Goal: Task Accomplishment & Management: Complete application form

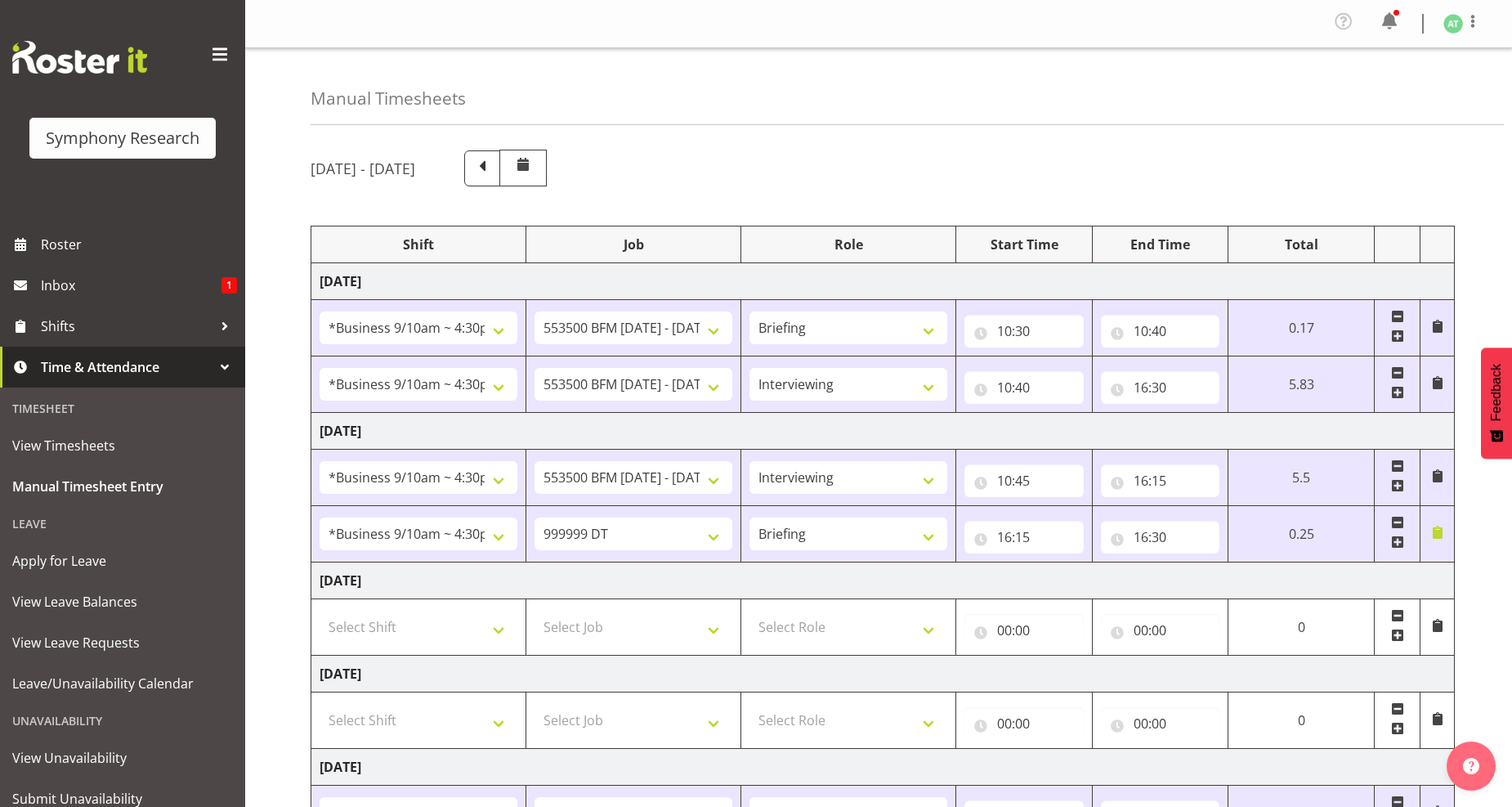
select select "26078"
select select "10242"
select select "26078"
select select "10242"
select select "47"
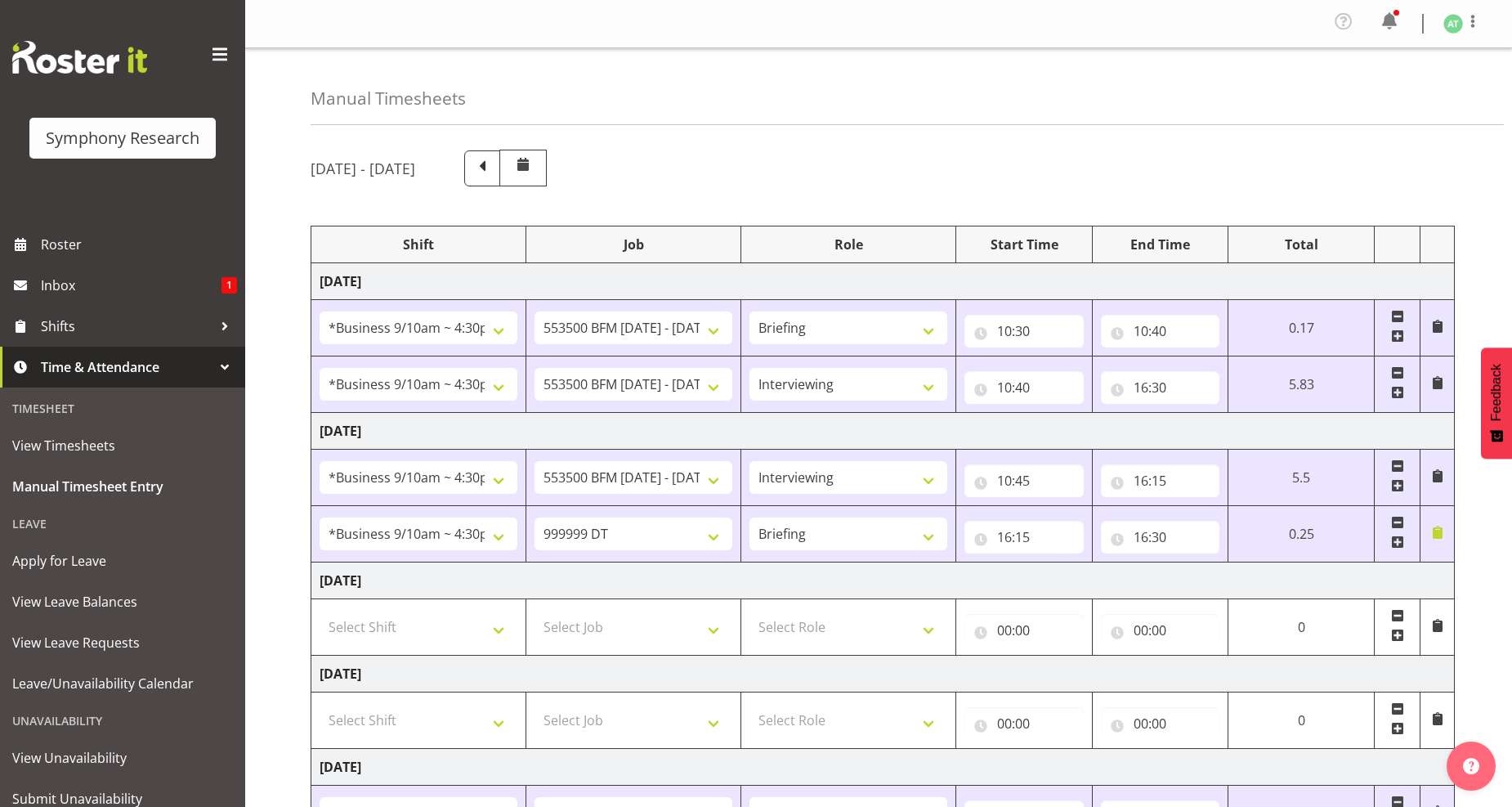
select select "26078"
select select "10242"
select select "47"
select select "26078"
select select "760"
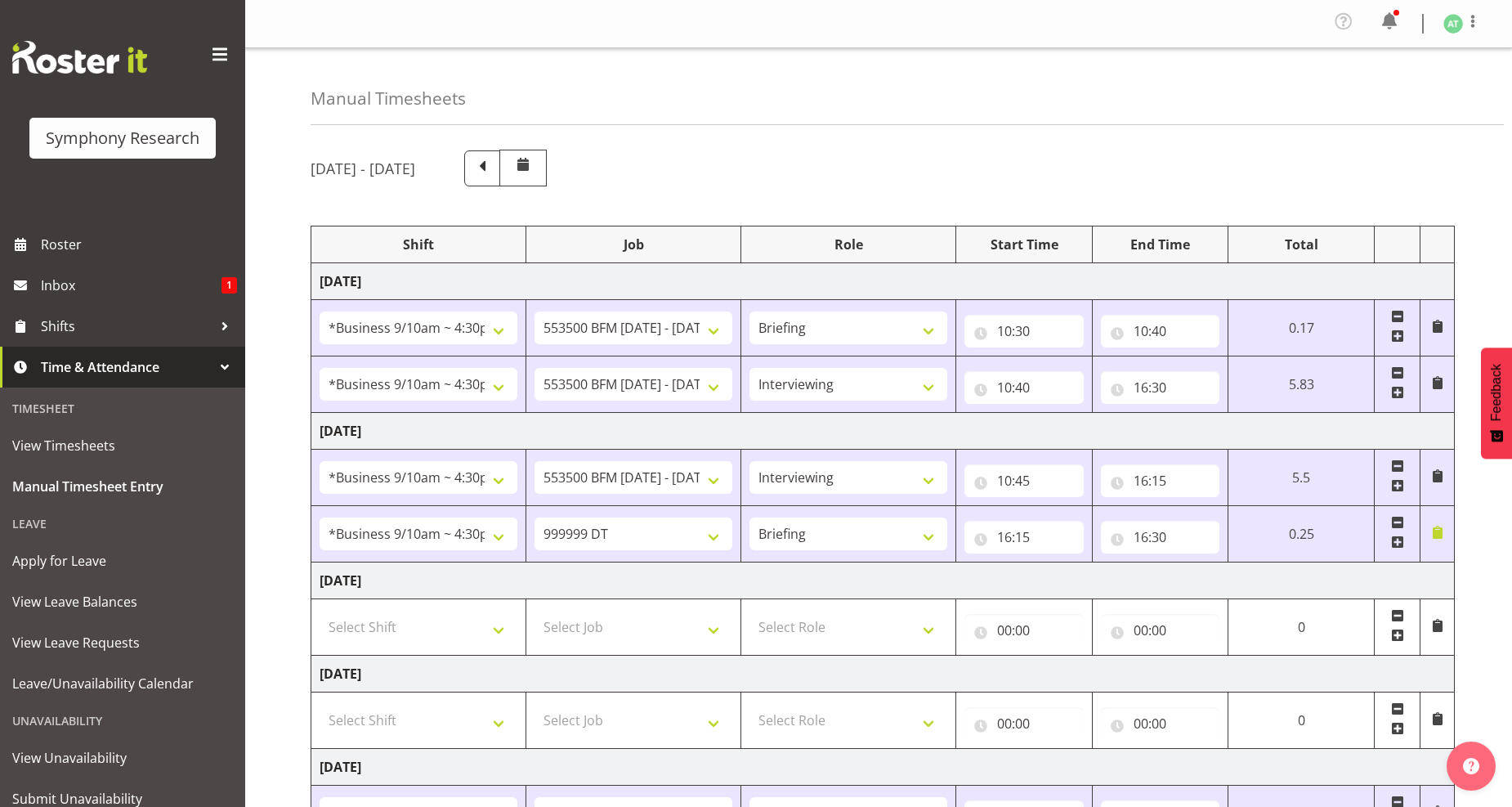
select select "26078"
select select "760"
select select "26078"
select select "10242"
select select "47"
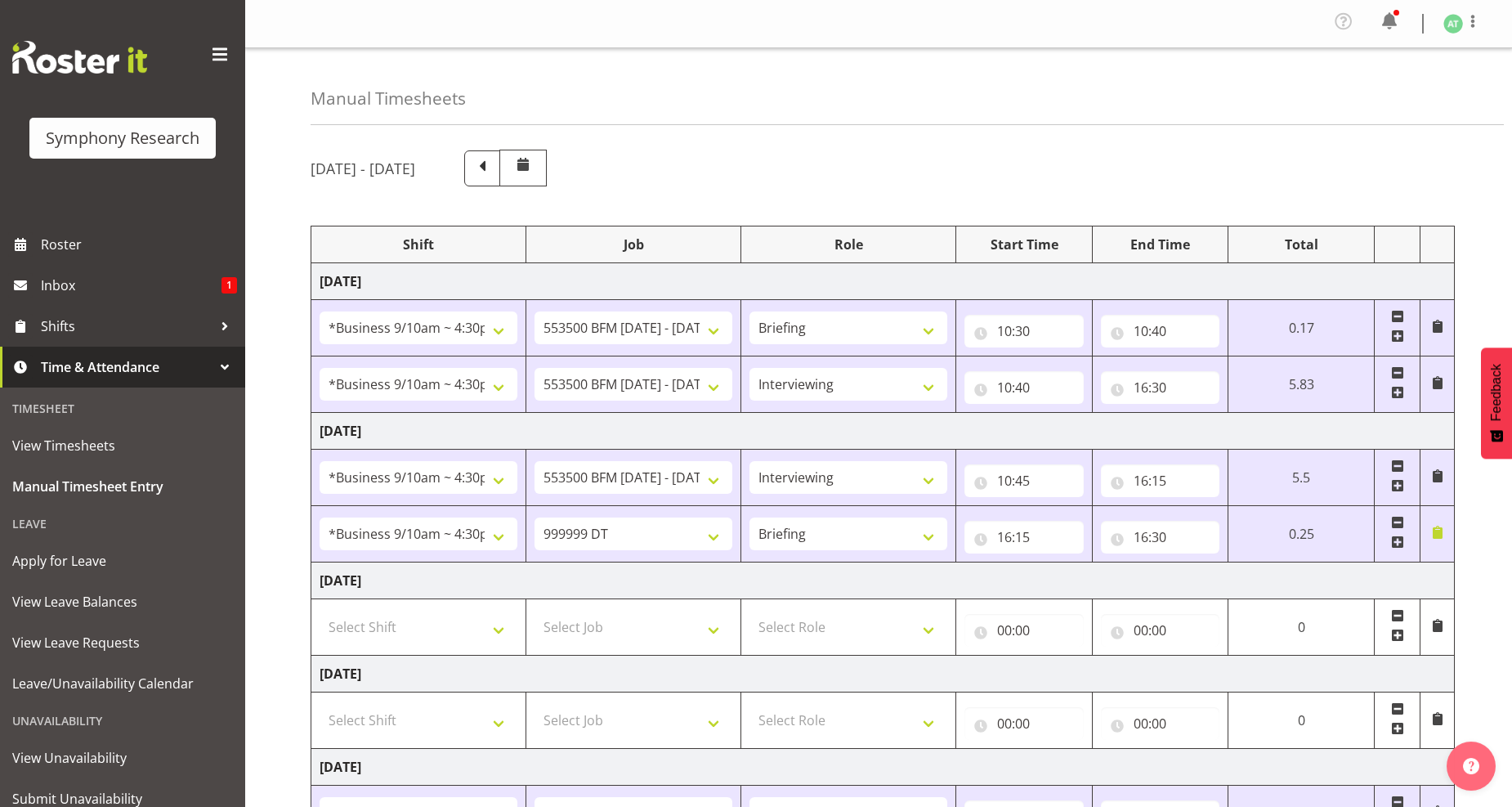
select select "11547"
select select "10499"
select select "47"
select select "41319"
select select "760"
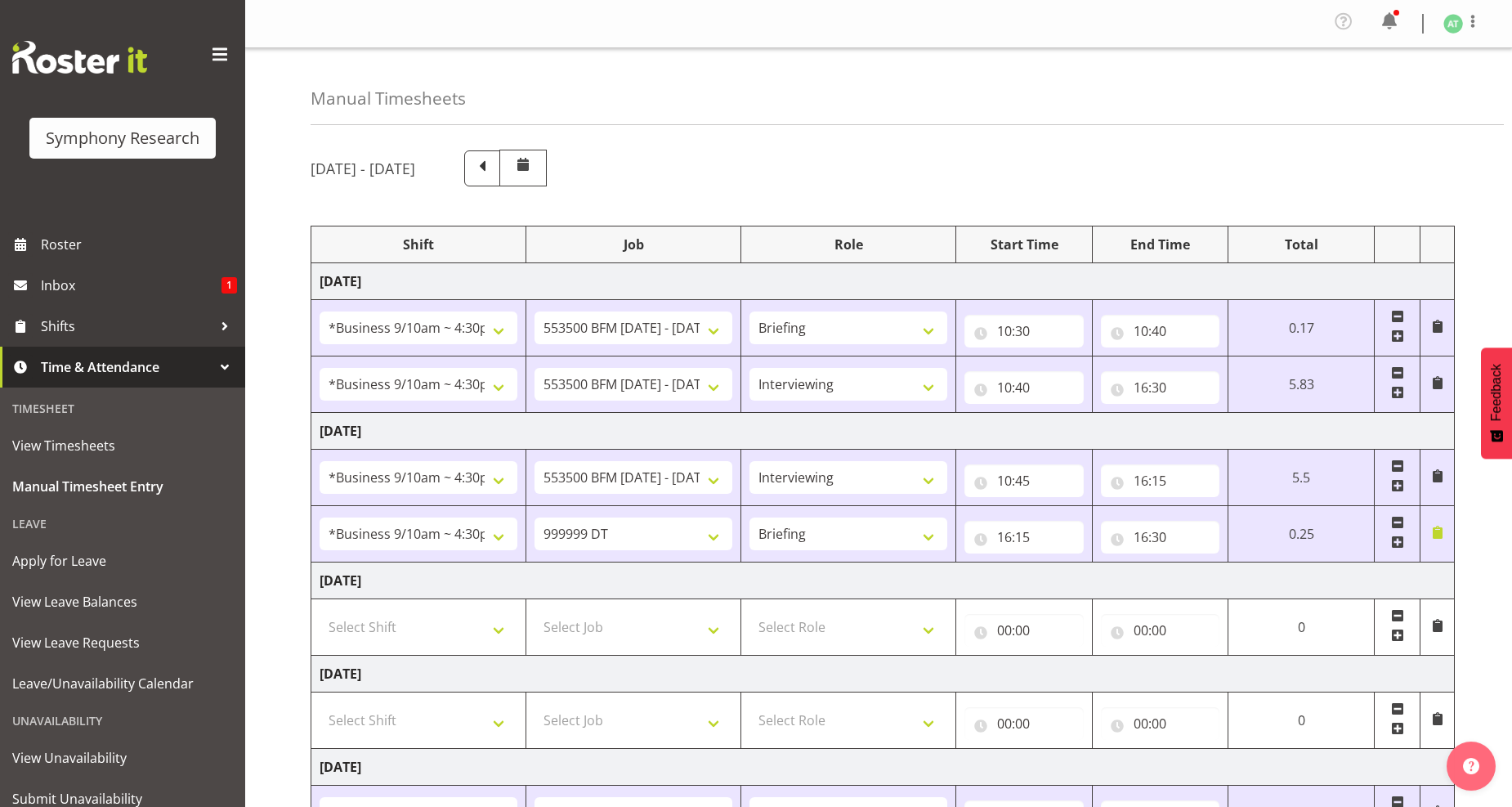
select select "41319"
select select "10527"
select select "47"
select select "11547"
select select "10499"
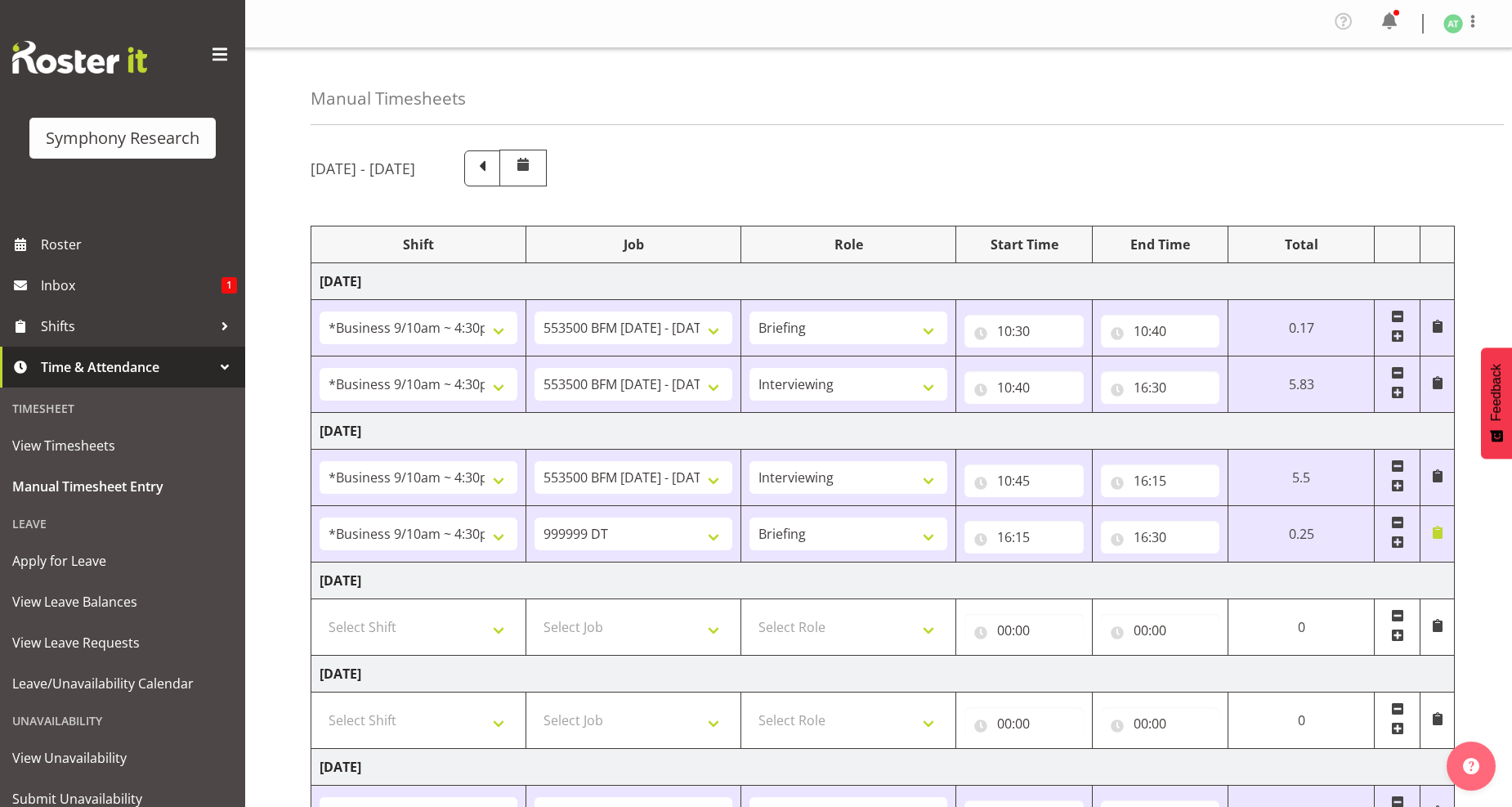
select select "47"
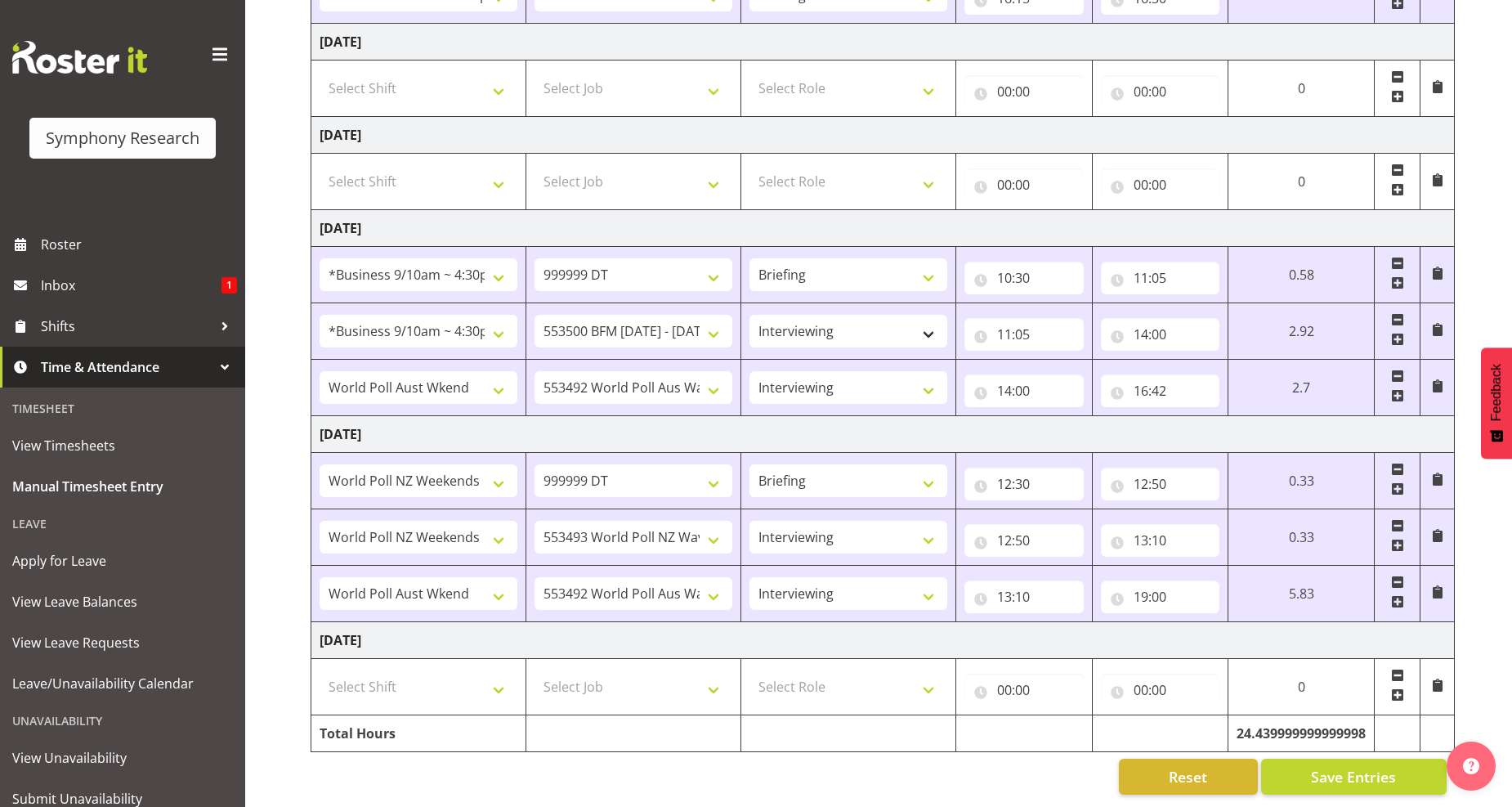
scroll to position [554, 0]
click at [1153, 262] on input "11:05" at bounding box center [1161, 278] width 119 height 33
click at [1257, 311] on select "00 01 02 03 04 05 06 07 08 09 10 11 12 13 14 15 16 17 18 19 20 21 22 23 24 25 2…" at bounding box center [1255, 320] width 37 height 33
select select "6"
click at [1237, 304] on select "00 01 02 03 04 05 06 07 08 09 10 11 12 13 14 15 16 17 18 19 20 21 22 23 24 25 2…" at bounding box center [1255, 320] width 37 height 33
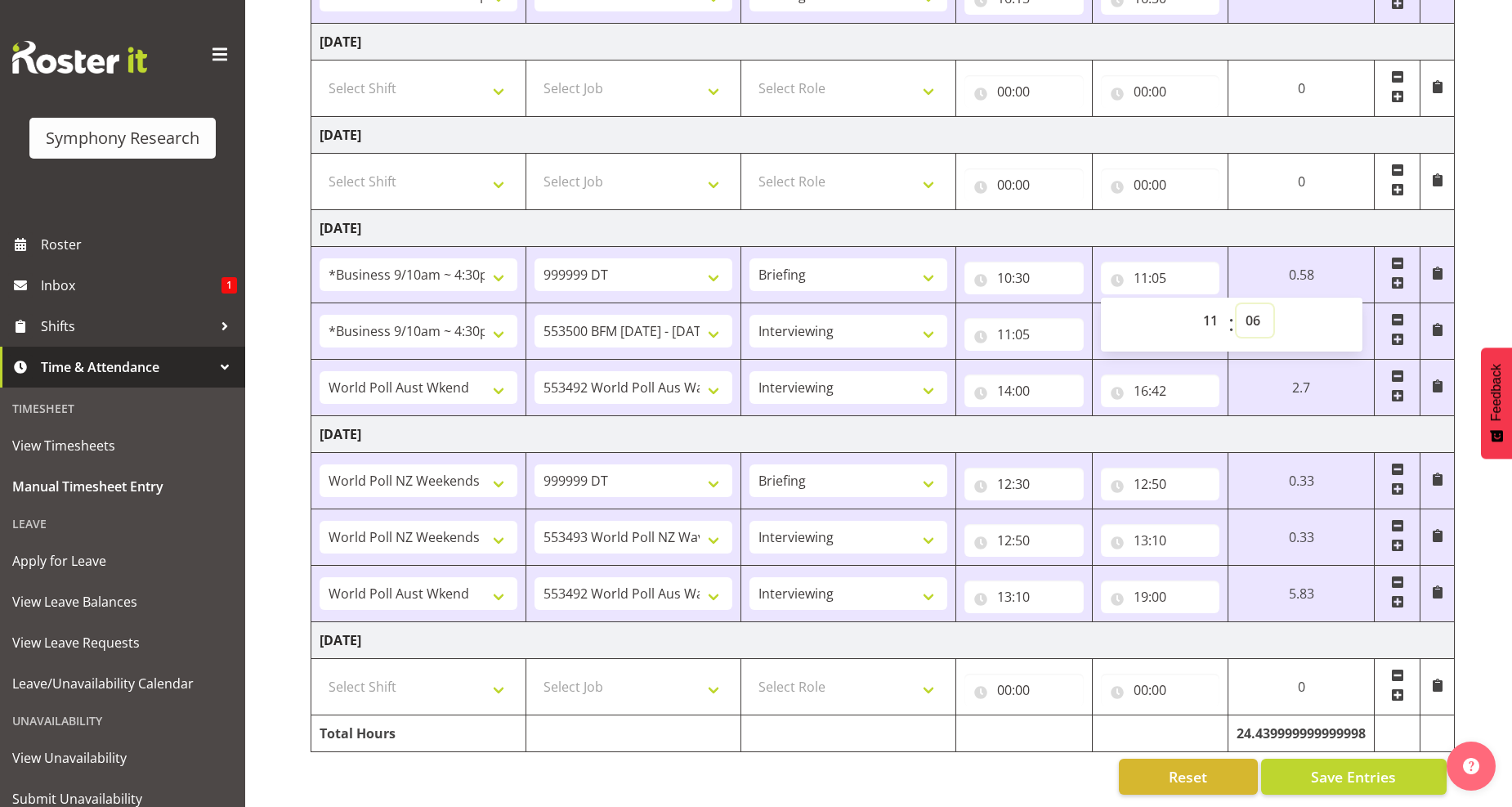
type input "11:06"
click at [1024, 321] on input "11:05" at bounding box center [1024, 334] width 119 height 33
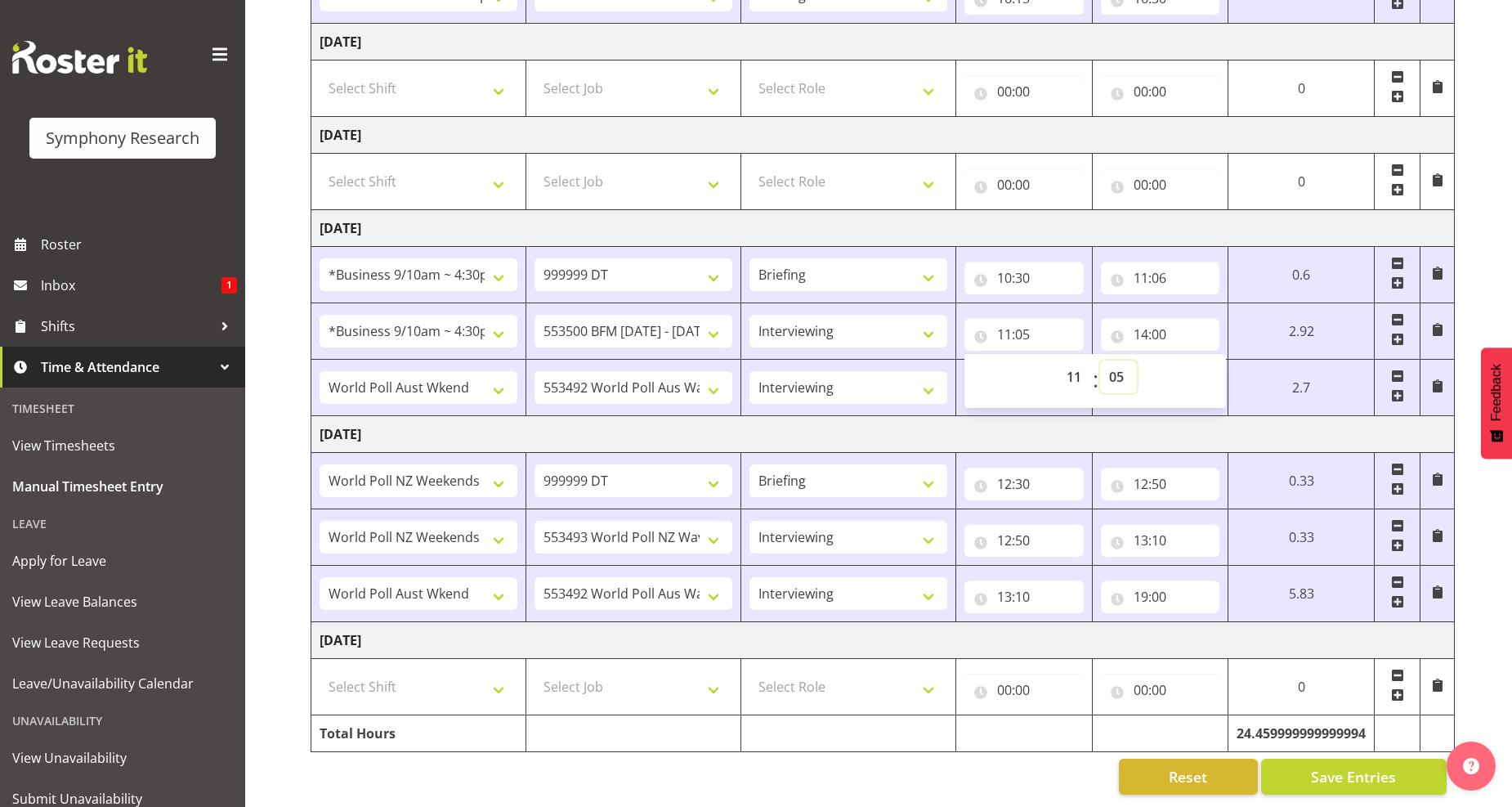
click at [1117, 363] on select "00 01 02 03 04 05 06 07 08 09 10 11 12 13 14 15 16 17 18 19 20 21 22 23 24 25 2…" at bounding box center [1118, 377] width 37 height 33
select select "6"
click at [1100, 361] on select "00 01 02 03 04 05 06 07 08 09 10 11 12 13 14 15 16 17 18 19 20 21 22 23 24 25 2…" at bounding box center [1118, 377] width 37 height 33
type input "11:06"
click at [1150, 322] on input "14:00" at bounding box center [1161, 334] width 119 height 33
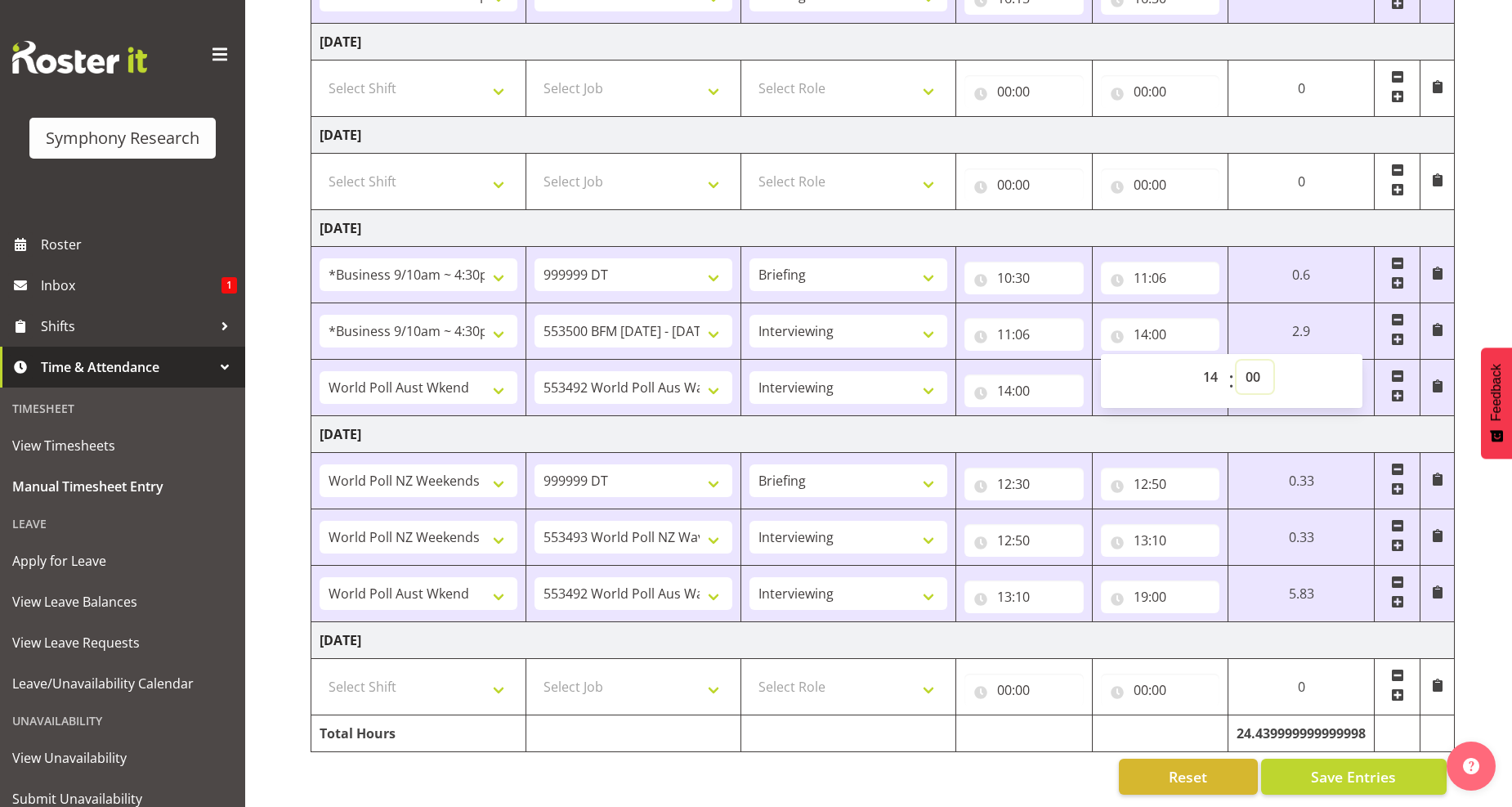
click at [1249, 369] on select "00 01 02 03 04 05 06 07 08 09 10 11 12 13 14 15 16 17 18 19 20 21 22 23 24 25 2…" at bounding box center [1255, 377] width 37 height 33
select select "21"
click at [1274, 361] on select "00 01 02 03 04 05 06 07 08 09 10 11 12 13 14 15 16 17 18 19 20 21 22 23 24 25 2…" at bounding box center [1255, 377] width 37 height 33
type input "14:21"
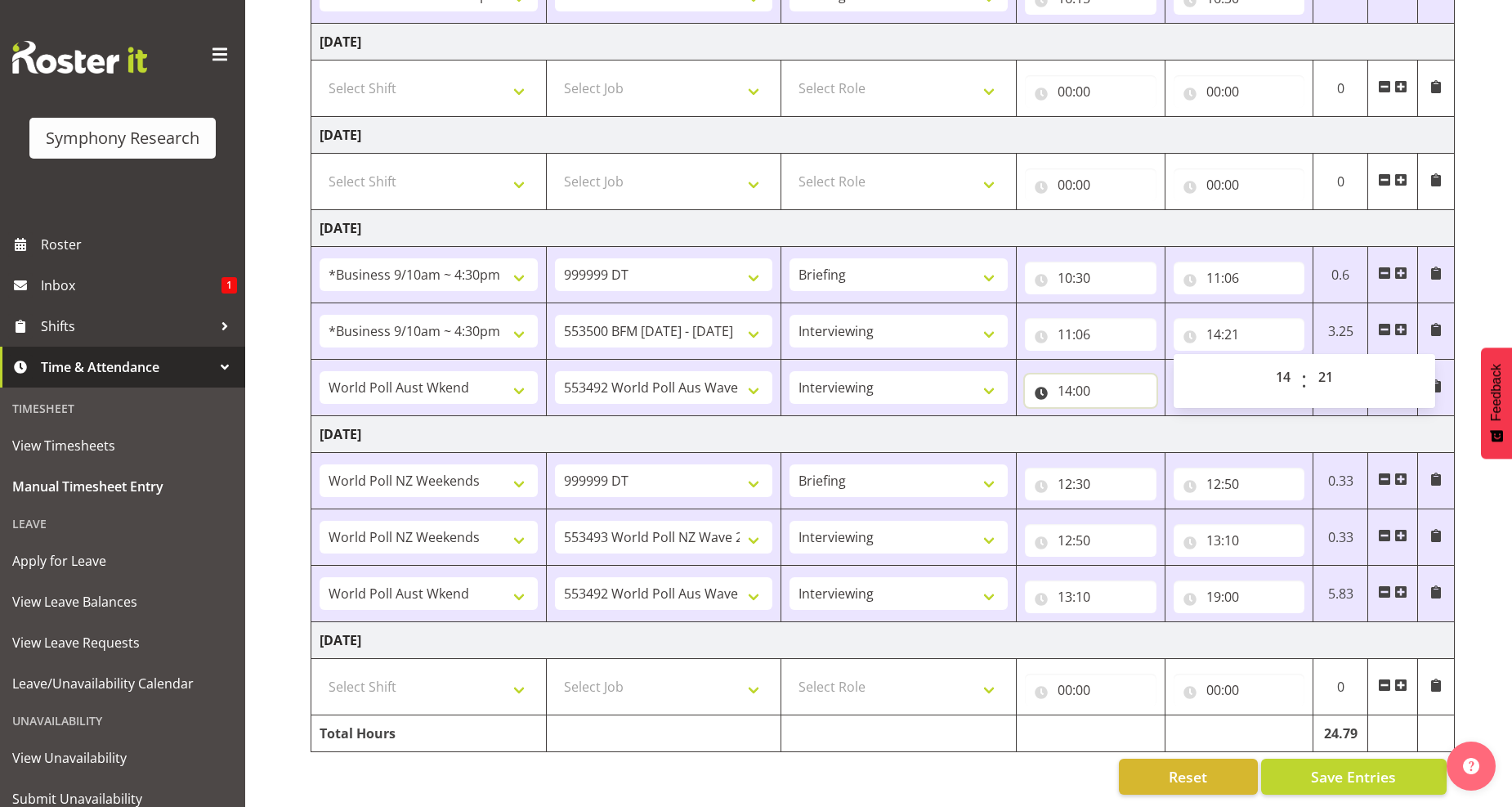
click at [1075, 380] on input "14:00" at bounding box center [1091, 391] width 132 height 33
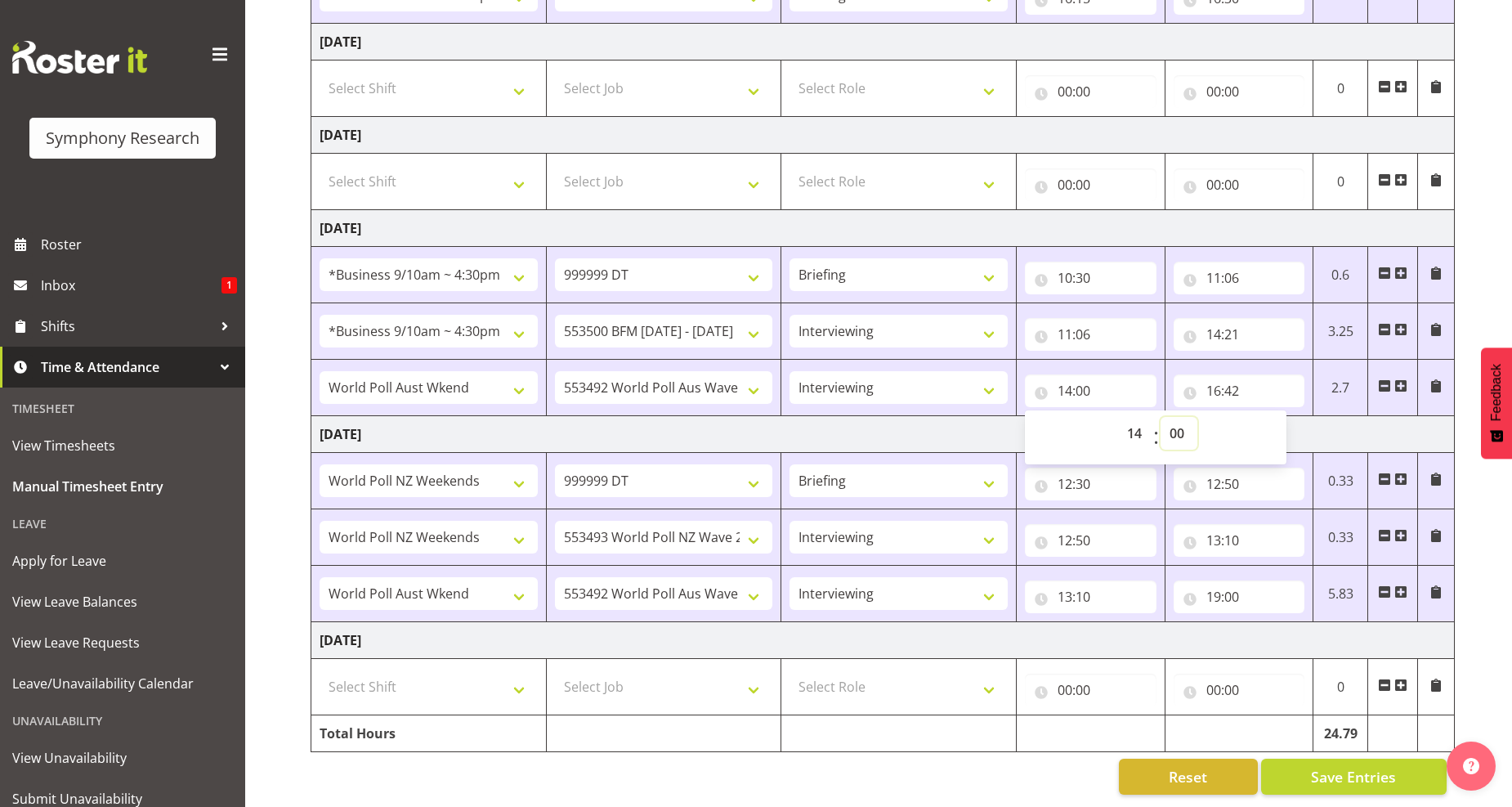
drag, startPoint x: 1182, startPoint y: 420, endPoint x: 1182, endPoint y: 411, distance: 9.0
click at [1183, 419] on select "00 01 02 03 04 05 06 07 08 09 10 11 12 13 14 15 16 17 18 19 20 21 22 23 24 25 2…" at bounding box center [1179, 433] width 37 height 33
select select "21"
click at [1161, 417] on select "00 01 02 03 04 05 06 07 08 09 10 11 12 13 14 15 16 17 18 19 20 21 22 23 24 25 2…" at bounding box center [1179, 433] width 37 height 33
type input "14:21"
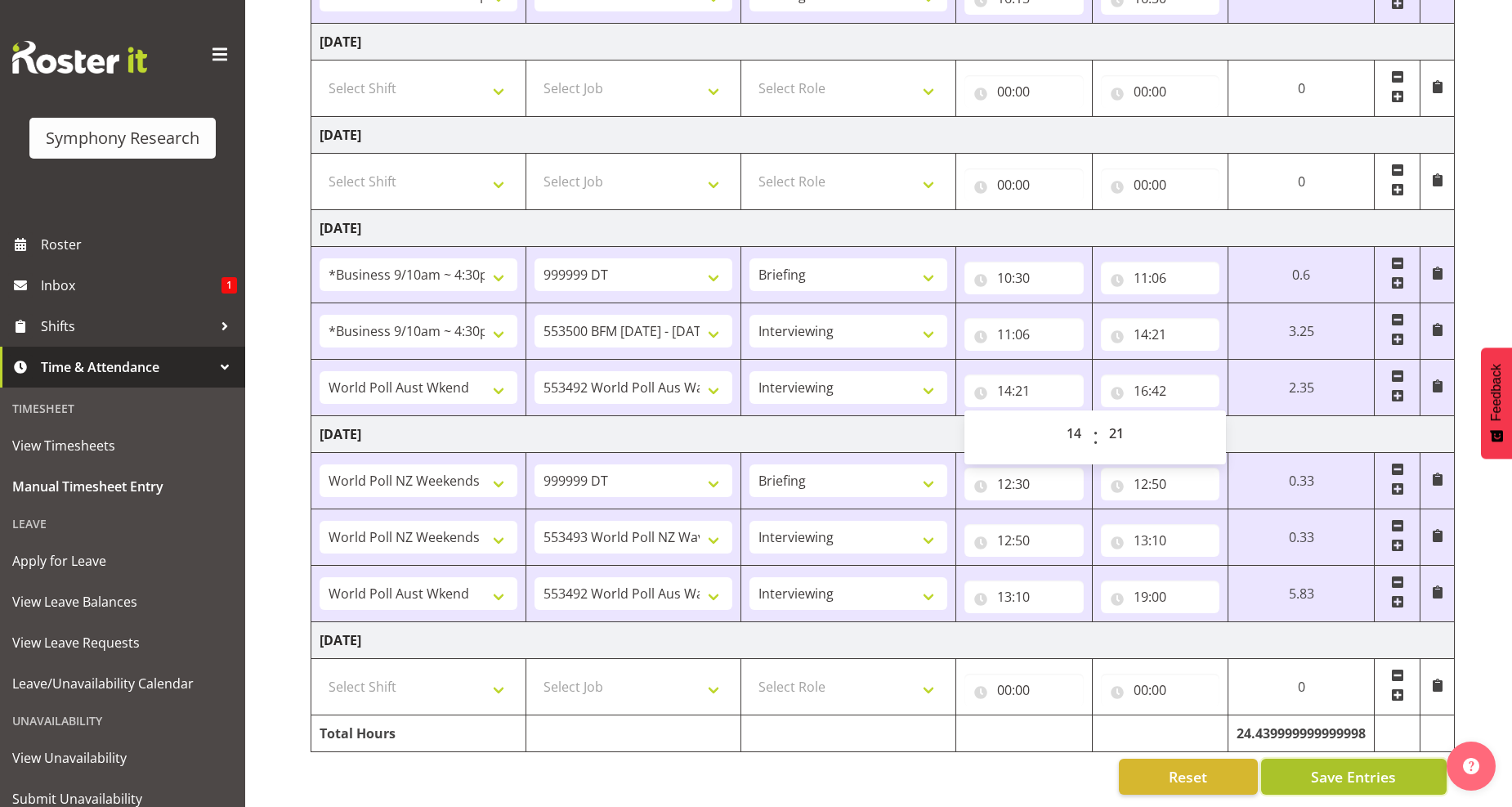
click at [1346, 766] on span "Save Entries" at bounding box center [1353, 777] width 85 height 22
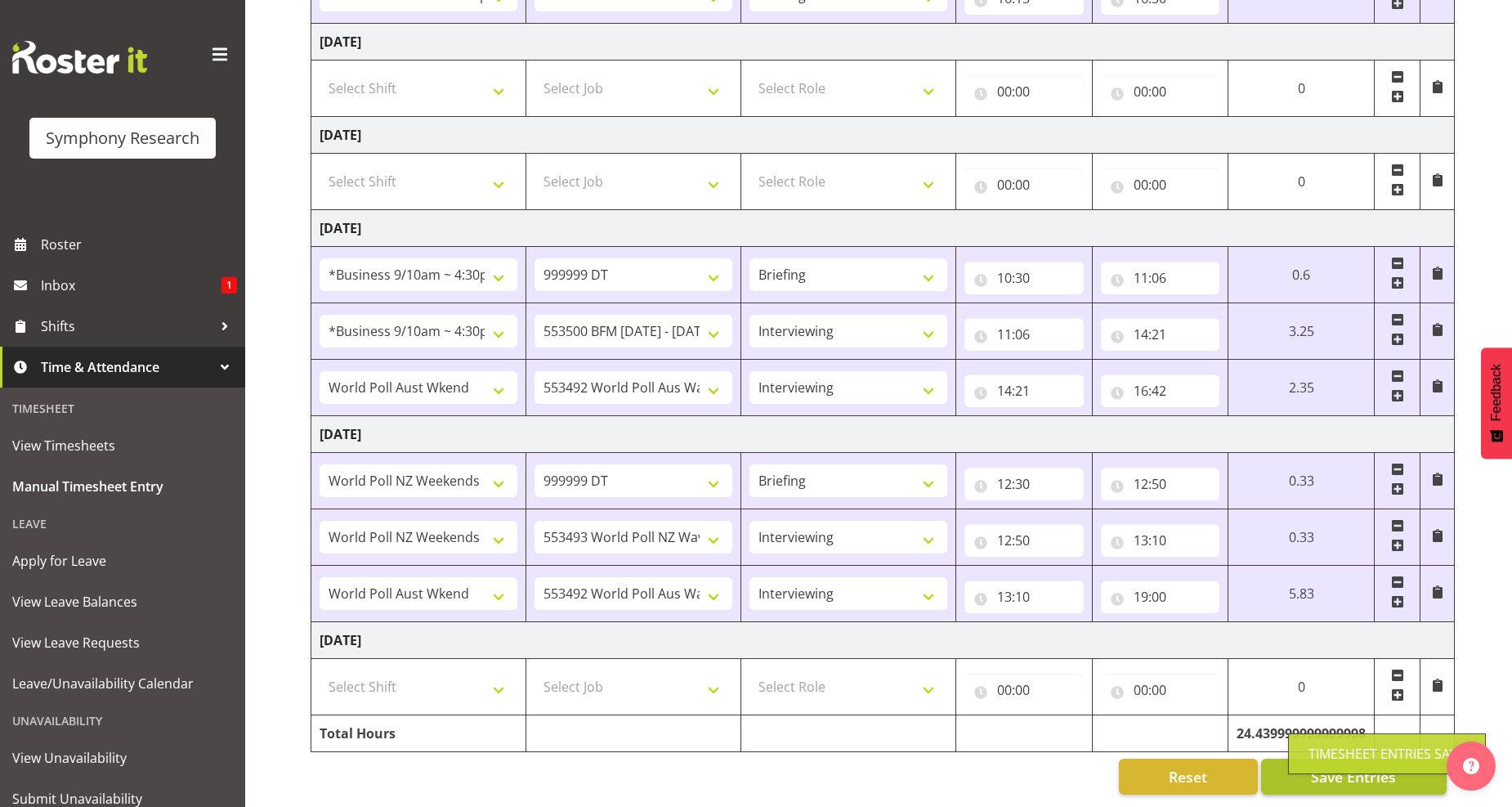
click at [1342, 768] on div "Timesheet Entries Save" at bounding box center [1387, 753] width 198 height 41
click at [1150, 264] on input "11:06" at bounding box center [1161, 278] width 119 height 33
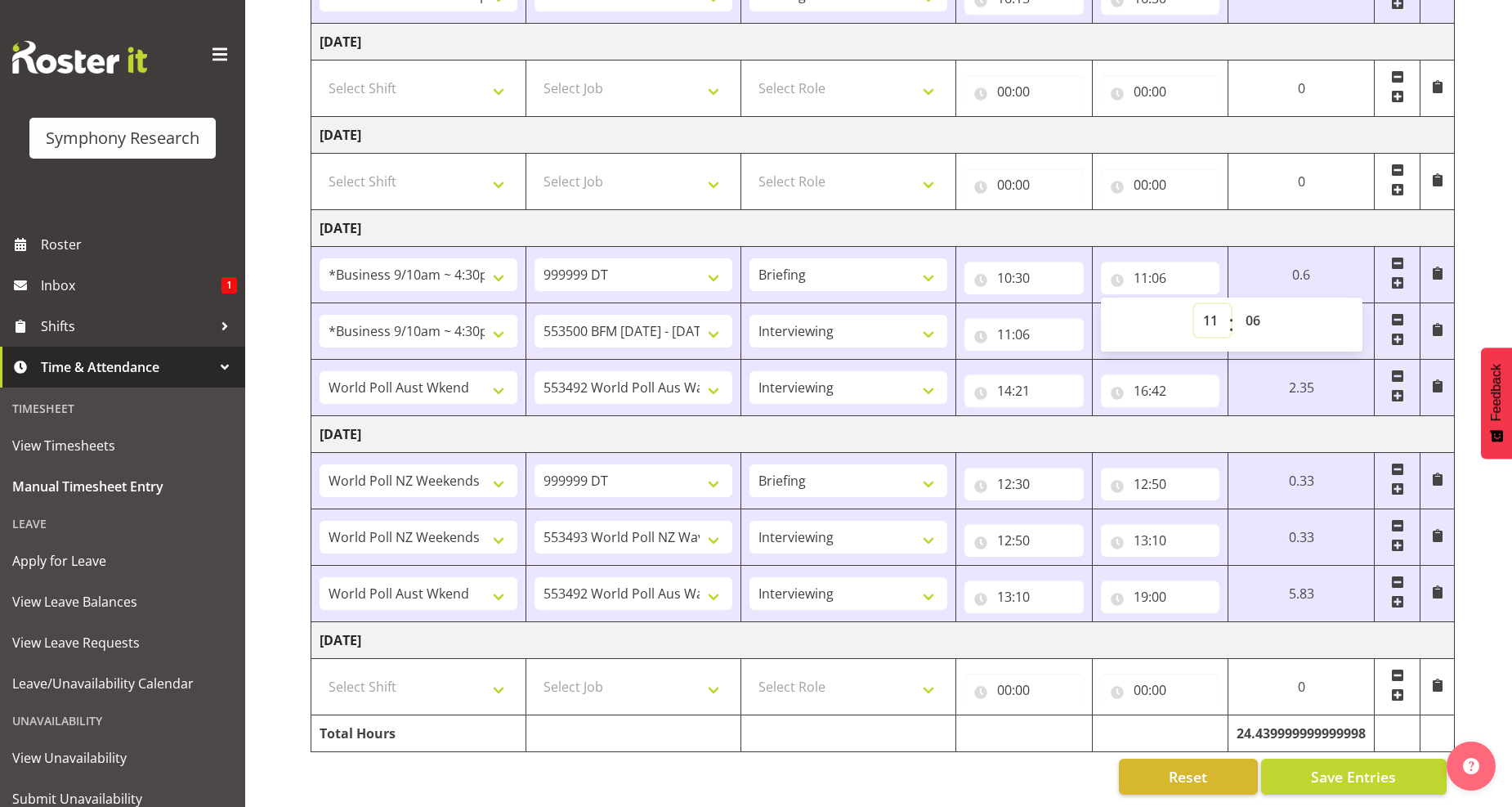
click at [1210, 308] on select "00 01 02 03 04 05 06 07 08 09 10 11 12 13 14 15 16 17 18 19 20 21 22 23" at bounding box center [1213, 320] width 37 height 33
select select "10"
click at [1232, 304] on select "00 01 02 03 04 05 06 07 08 09 10 11 12 13 14 15 16 17 18 19 20 21 22 23" at bounding box center [1213, 320] width 37 height 33
type input "10:06"
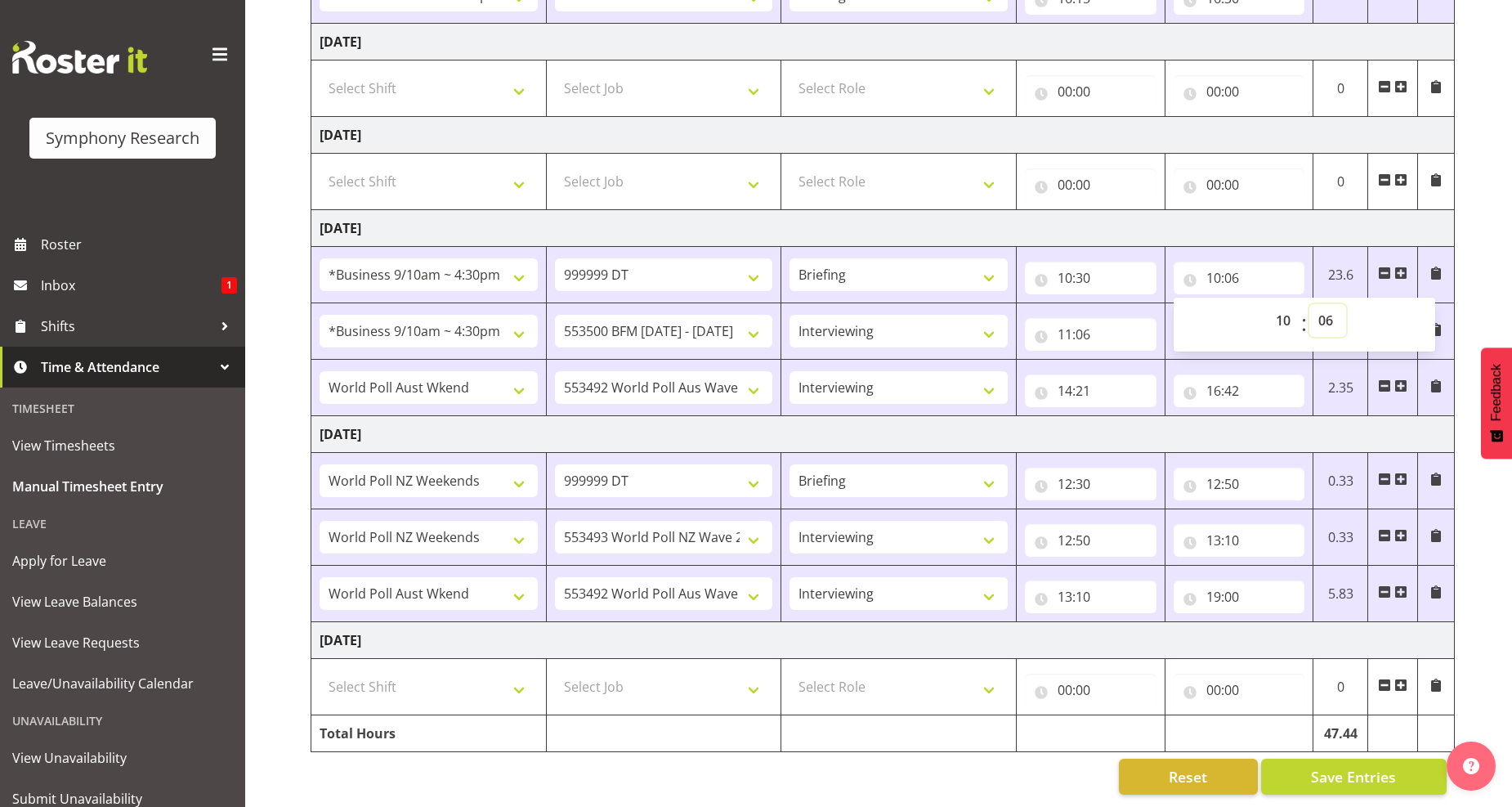
click at [1320, 308] on select "00 01 02 03 04 05 06 07 08 09 10 11 12 13 14 15 16 17 18 19 20 21 22 23 24 25 2…" at bounding box center [1328, 320] width 37 height 33
select select "54"
click at [1310, 304] on select "00 01 02 03 04 05 06 07 08 09 10 11 12 13 14 15 16 17 18 19 20 21 22 23 24 25 2…" at bounding box center [1328, 320] width 37 height 33
type input "10:54"
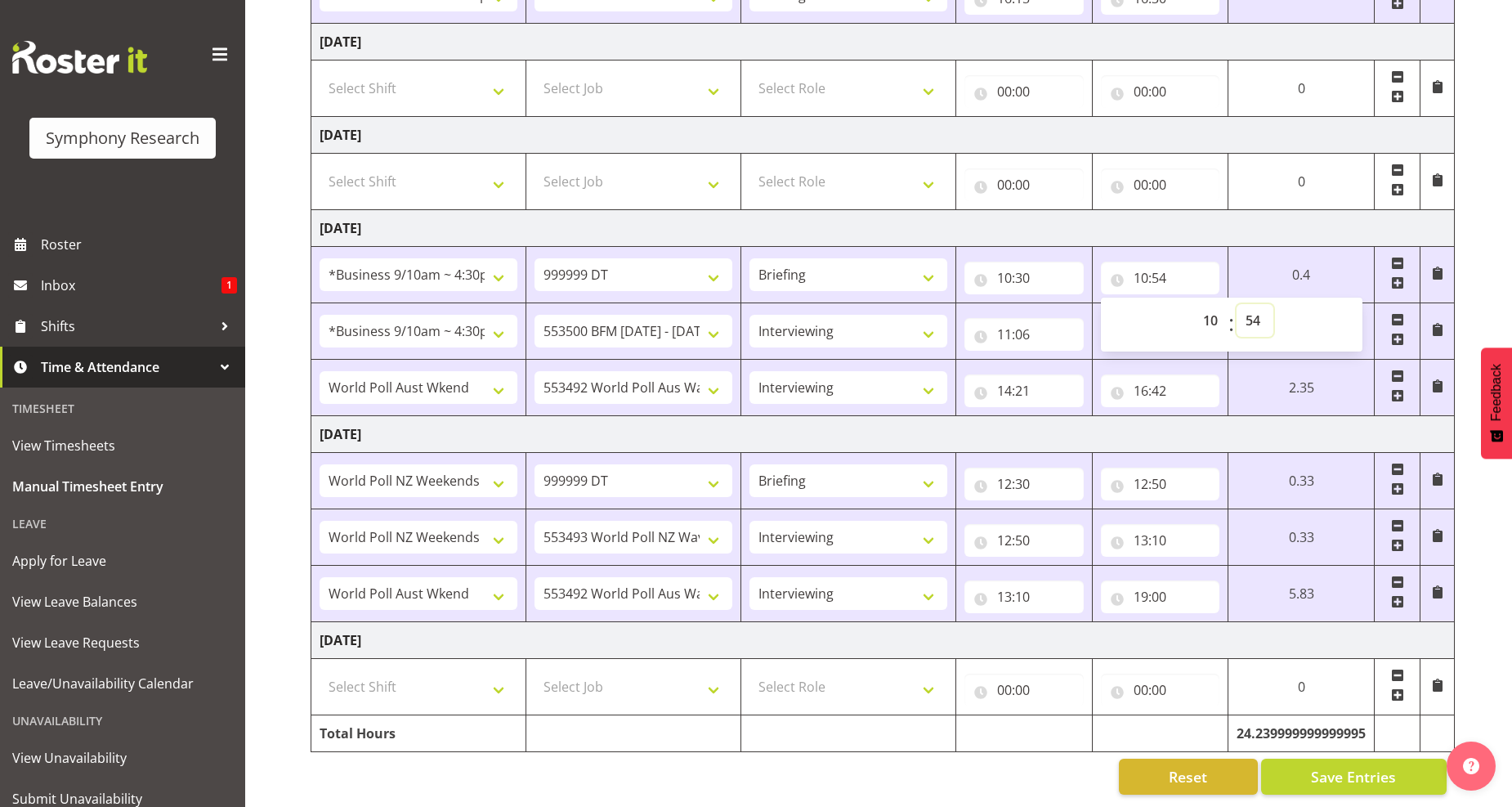
click at [1248, 312] on select "00 01 02 03 04 05 06 07 08 09 10 11 12 13 14 15 16 17 18 19 20 21 22 23 24 25 2…" at bounding box center [1255, 320] width 37 height 33
select select "56"
click at [1237, 304] on select "00 01 02 03 04 05 06 07 08 09 10 11 12 13 14 15 16 17 18 19 20 21 22 23 24 25 2…" at bounding box center [1255, 320] width 37 height 33
type input "10:56"
click at [1011, 323] on input "11:06" at bounding box center [1024, 334] width 119 height 33
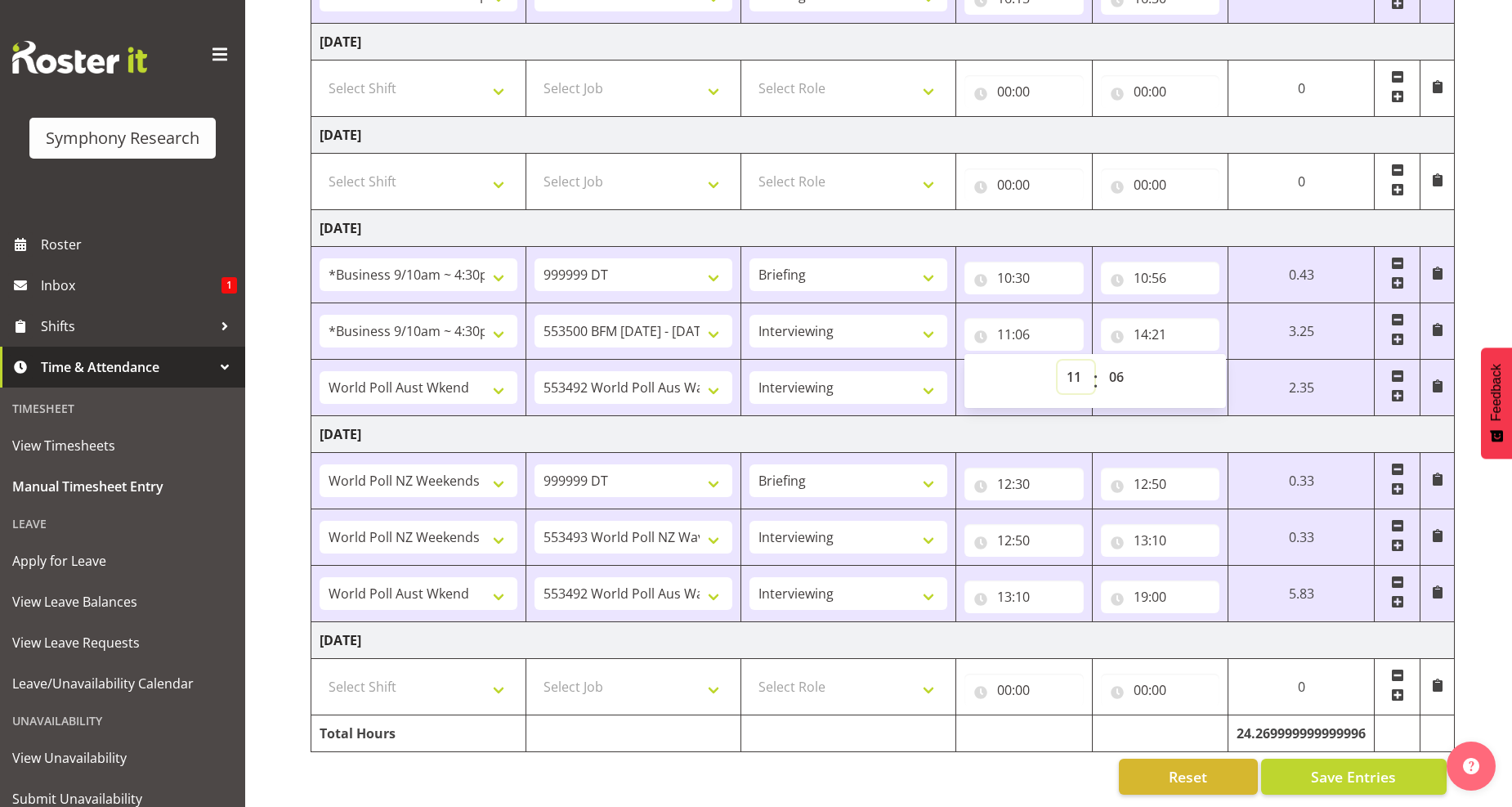
click at [1065, 364] on select "00 01 02 03 04 05 06 07 08 09 10 11 12 13 14 15 16 17 18 19 20 21 22 23" at bounding box center [1076, 377] width 37 height 33
select select "10"
click at [1058, 361] on select "00 01 02 03 04 05 06 07 08 09 10 11 12 13 14 15 16 17 18 19 20 21 22 23" at bounding box center [1076, 377] width 37 height 33
type input "10:06"
click at [1118, 361] on select "00 01 02 03 04 05 06 07 08 09 10 11 12 13 14 15 16 17 18 19 20 21 22 23 24 25 2…" at bounding box center [1118, 377] width 37 height 33
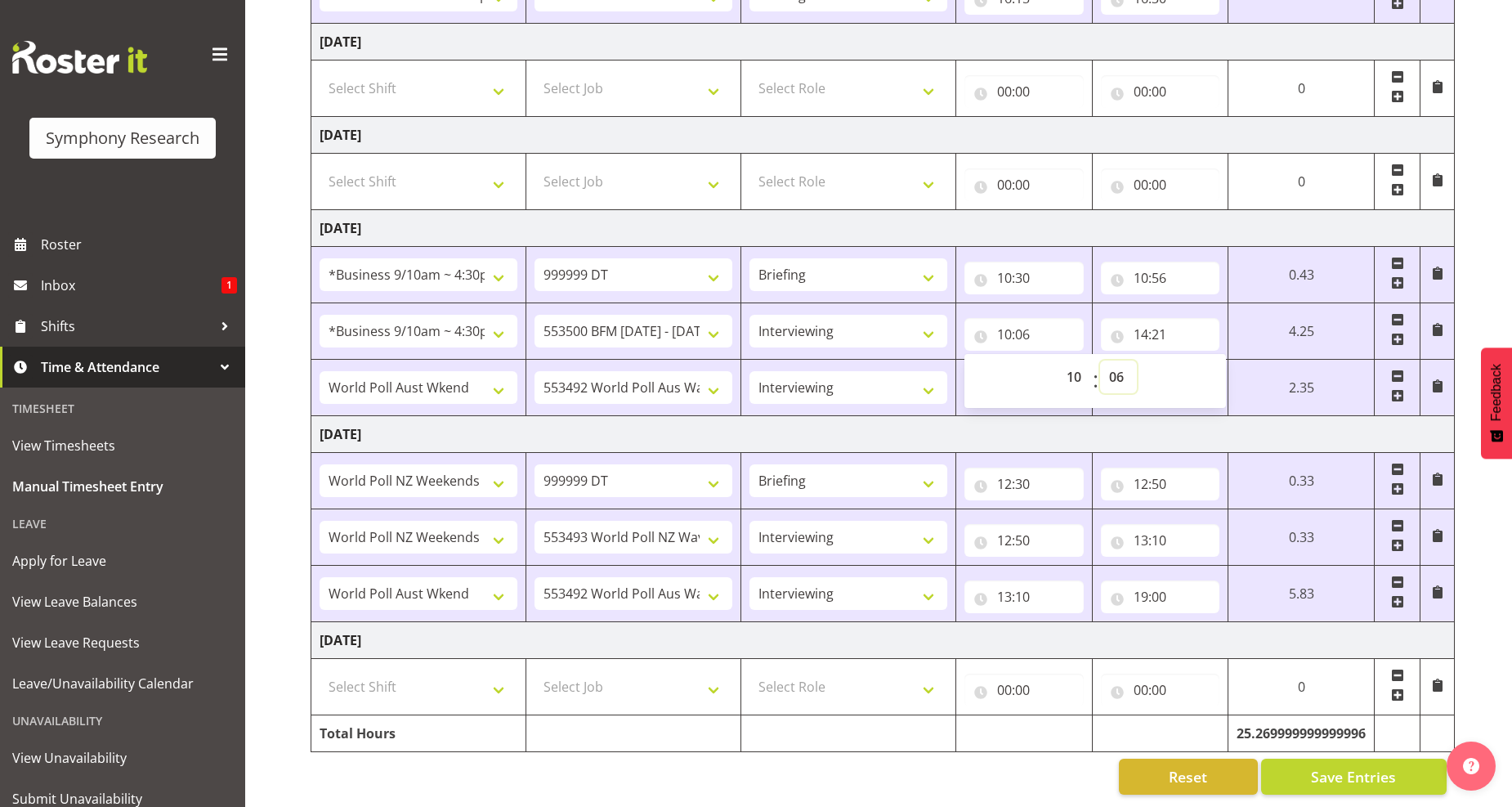
select select "56"
click at [1100, 361] on select "00 01 02 03 04 05 06 07 08 09 10 11 12 13 14 15 16 17 18 19 20 21 22 23 24 25 2…" at bounding box center [1118, 377] width 37 height 33
type input "10:56"
click at [1157, 320] on input "14:21" at bounding box center [1161, 334] width 119 height 33
drag, startPoint x: 1254, startPoint y: 365, endPoint x: 1248, endPoint y: 353, distance: 13.4
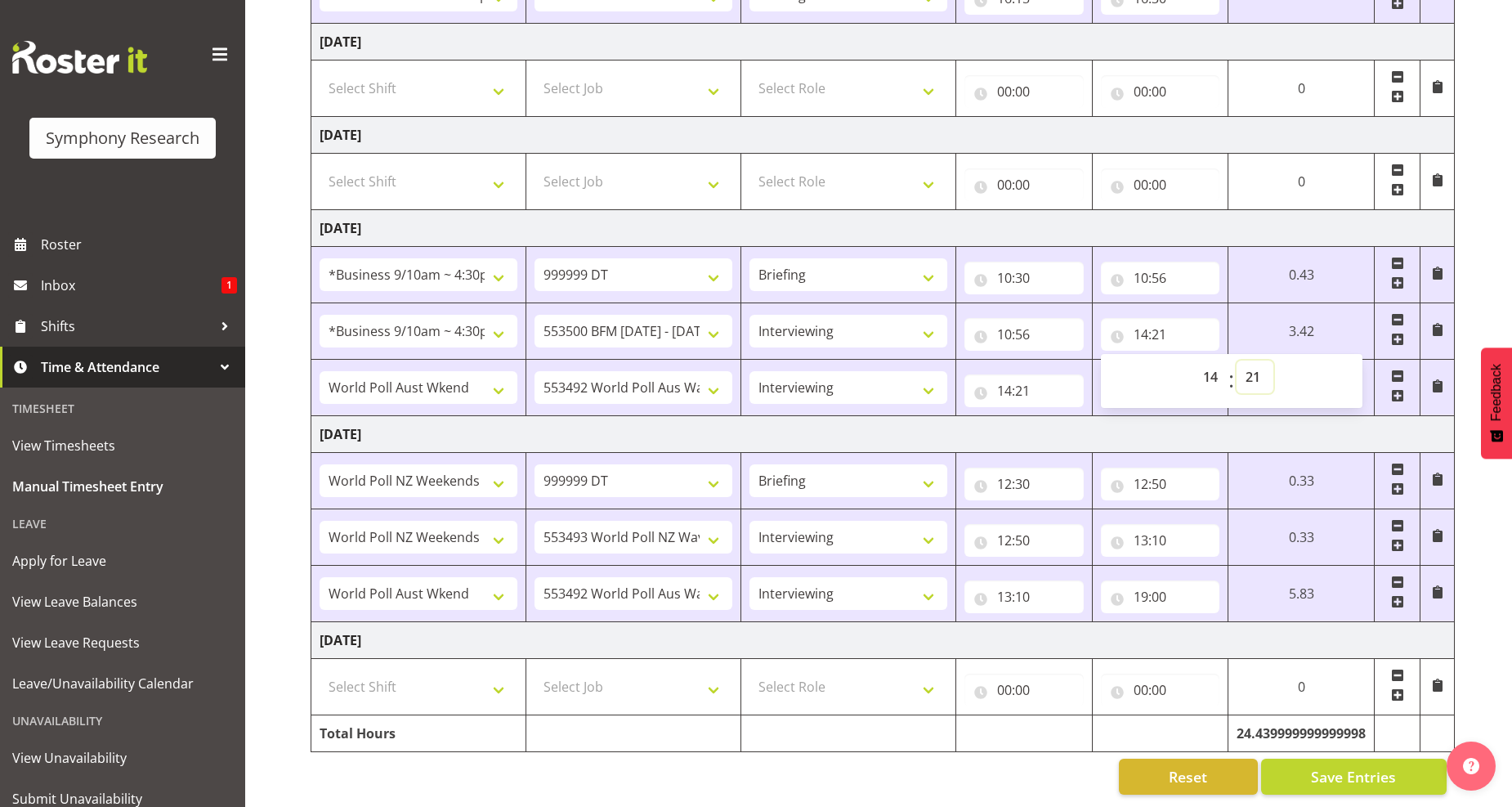
click at [1254, 365] on select "00 01 02 03 04 05 06 07 08 09 10 11 12 13 14 15 16 17 18 19 20 21 22 23 24 25 2…" at bounding box center [1255, 377] width 37 height 33
select select "16"
click at [1237, 361] on select "00 01 02 03 04 05 06 07 08 09 10 11 12 13 14 15 16 17 18 19 20 21 22 23 24 25 2…" at bounding box center [1255, 377] width 37 height 33
type input "14:16"
click at [1017, 375] on input "14:21" at bounding box center [1024, 391] width 119 height 33
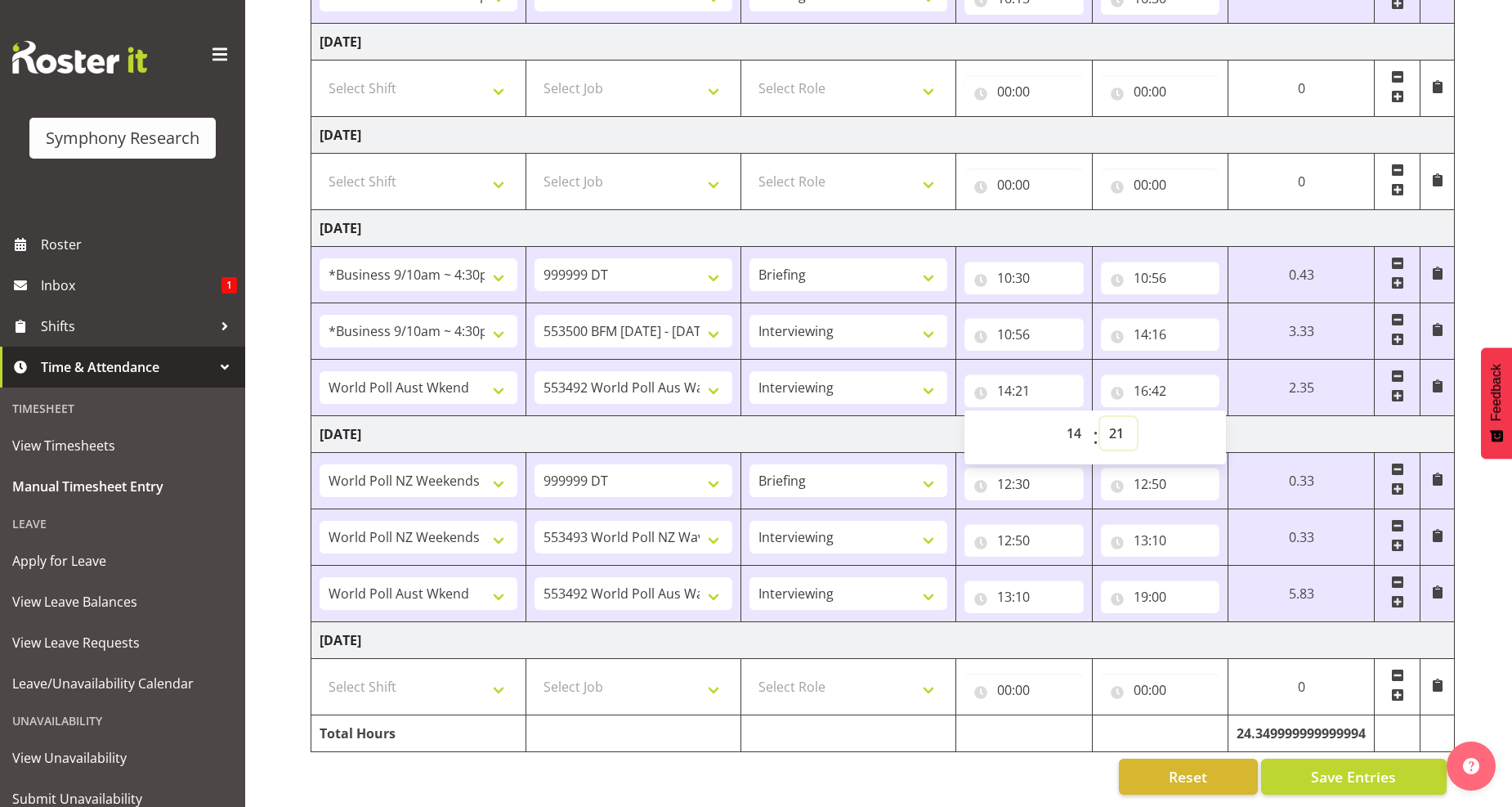
click at [1115, 417] on select "00 01 02 03 04 05 06 07 08 09 10 11 12 13 14 15 16 17 18 19 20 21 22 23 24 25 2…" at bounding box center [1118, 433] width 37 height 33
select select "16"
click at [1137, 417] on select "00 01 02 03 04 05 06 07 08 09 10 11 12 13 14 15 16 17 18 19 20 21 22 23 24 25 2…" at bounding box center [1118, 433] width 37 height 33
type input "14:16"
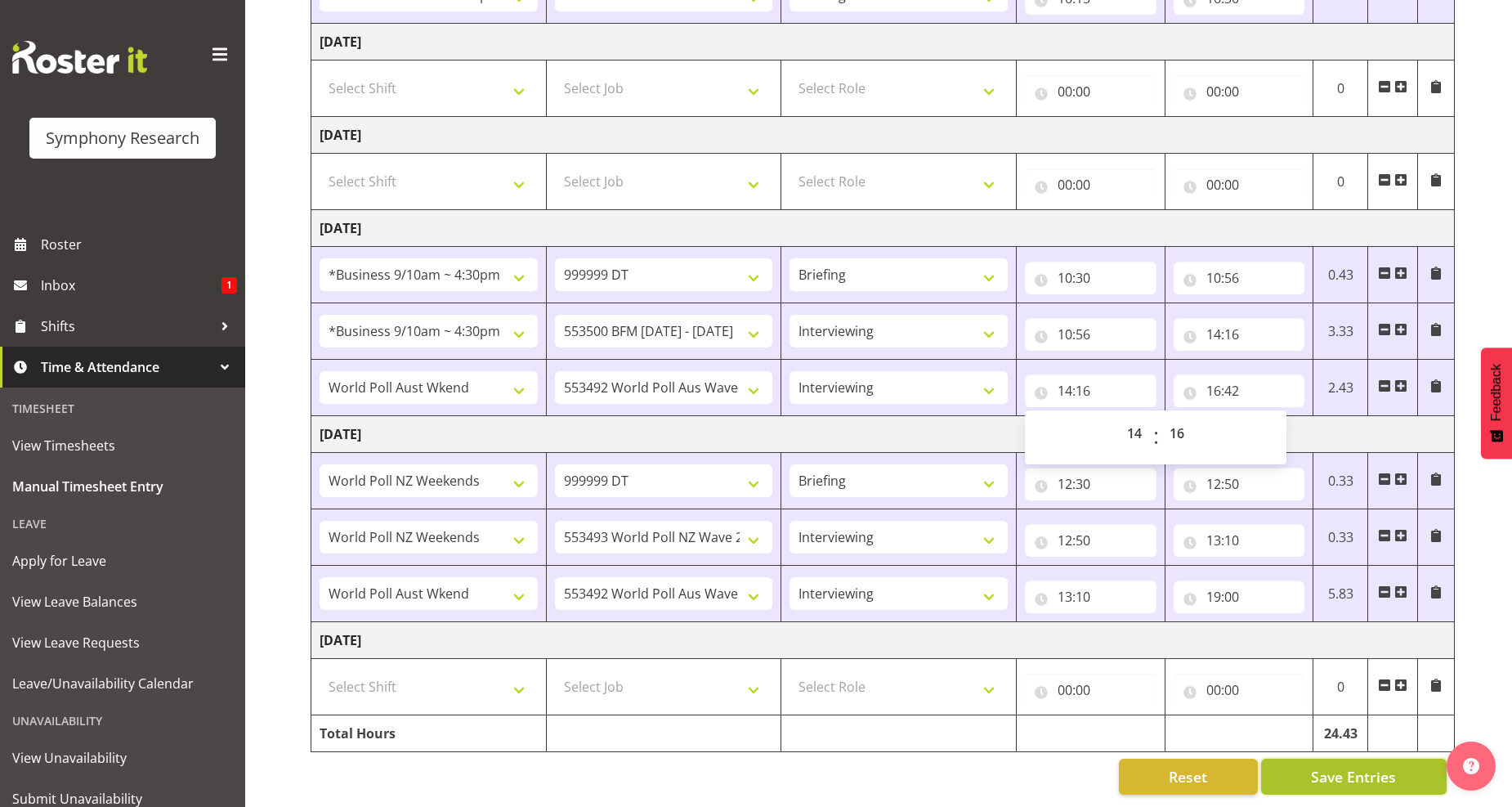
click at [1353, 766] on span "Save Entries" at bounding box center [1353, 777] width 85 height 22
click at [1365, 768] on span "Save Entries" at bounding box center [1353, 777] width 85 height 22
click at [519, 371] on select "!!Weekend Residential (Roster IT Shift Label) *Business 9/10am ~ 4:30pm *Busine…" at bounding box center [428, 388] width 218 height 33
click at [261, 386] on div "Manual Timesheets [DATE] - [DATE] Shift Job Role Start Time End Time Total [DAT…" at bounding box center [879, 158] width 1267 height 1297
click at [391, 371] on select "!!Weekend Residential (Roster IT Shift Label) *Business 9/10am ~ 4:30pm *Busine…" at bounding box center [428, 388] width 218 height 33
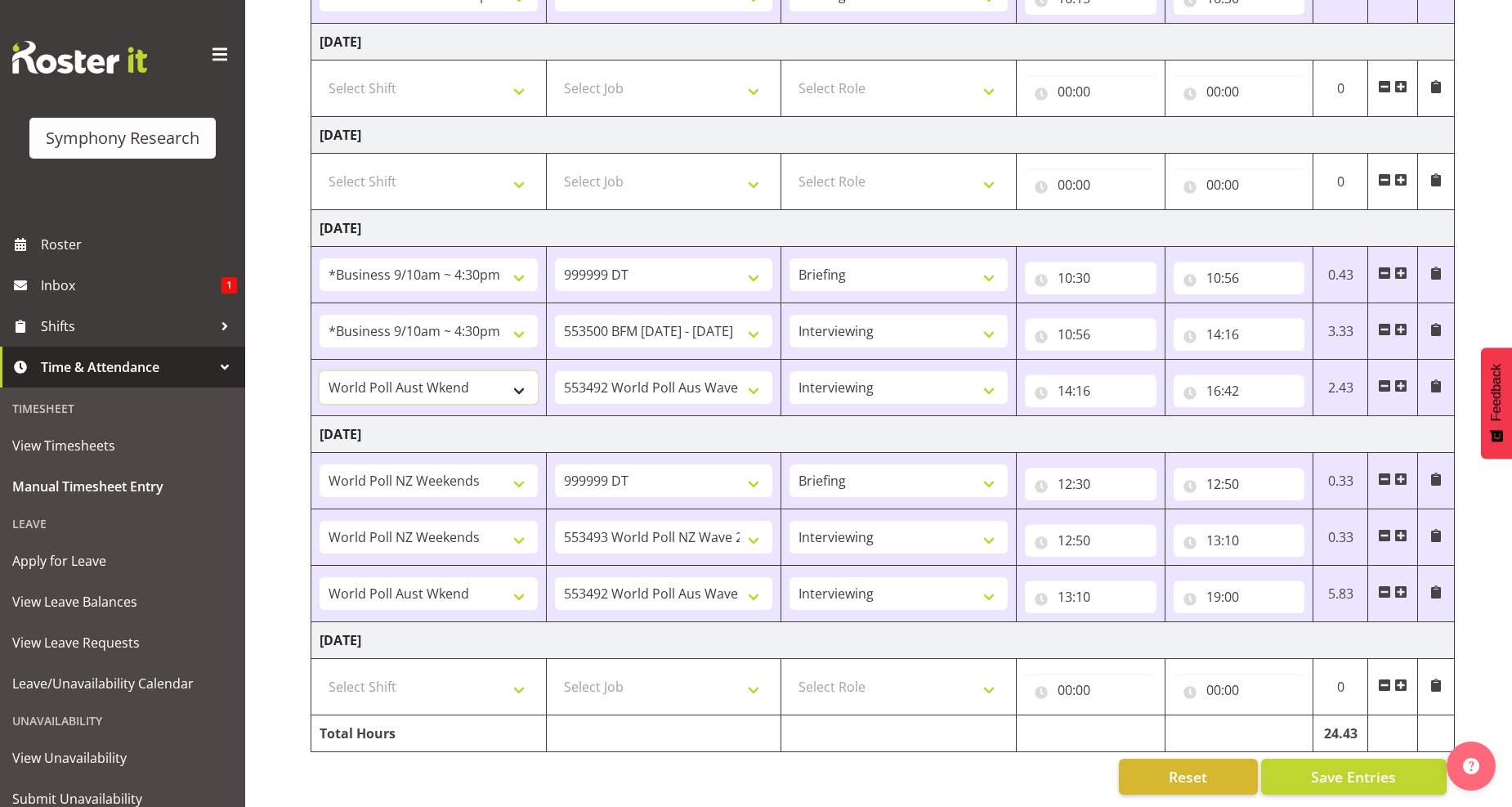
select select "26078"
click at [319, 371] on select "!!Weekend Residential (Roster IT Shift Label) *Business 9/10am ~ 4:30pm *Busine…" at bounding box center [428, 388] width 218 height 33
click at [1354, 768] on span "Save Entries" at bounding box center [1353, 777] width 85 height 22
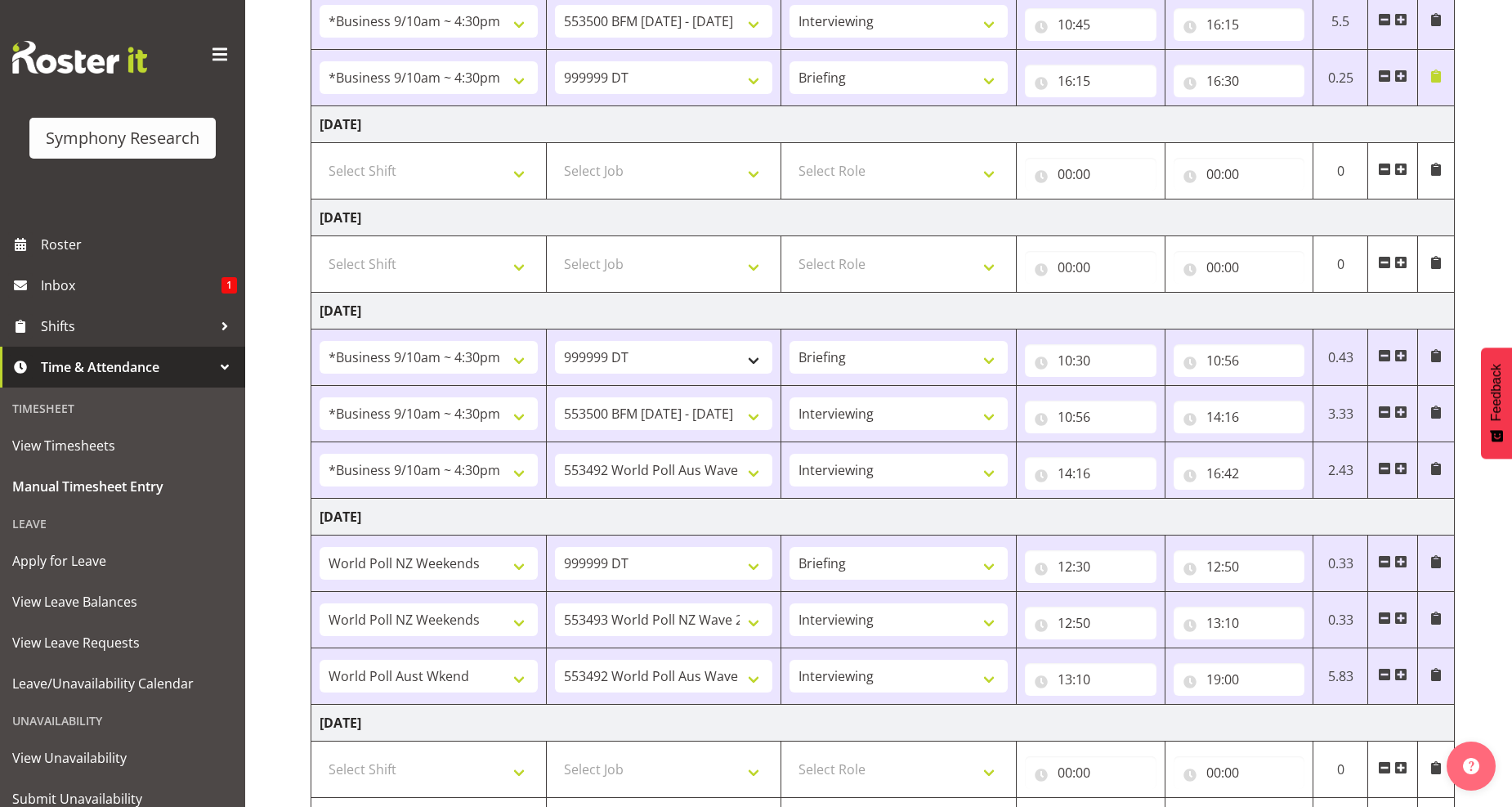
scroll to position [282, 0]
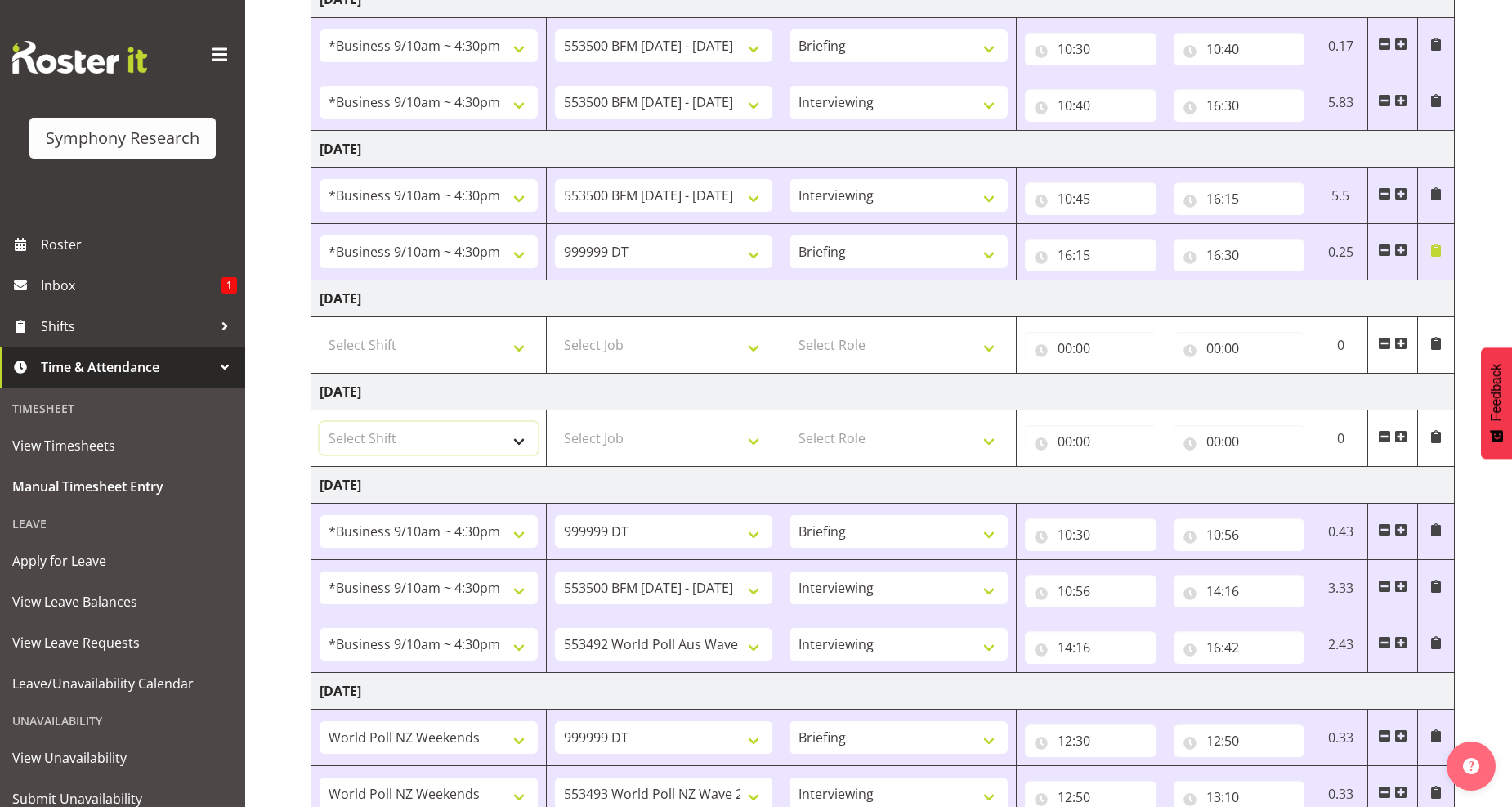
click at [520, 438] on select "Select Shift !!Weekend Residential (Roster IT Shift Label) *Business 9/10am ~ 4…" at bounding box center [428, 438] width 218 height 33
select select "26078"
click at [319, 423] on select "Select Shift !!Weekend Residential (Roster IT Shift Label) *Business 9/10am ~ 4…" at bounding box center [428, 438] width 218 height 33
click at [745, 445] on select "Select Job 550060 IF Admin 553492 World Poll Aus Wave 2 Main 2025 553493 World …" at bounding box center [664, 438] width 218 height 33
select select "10242"
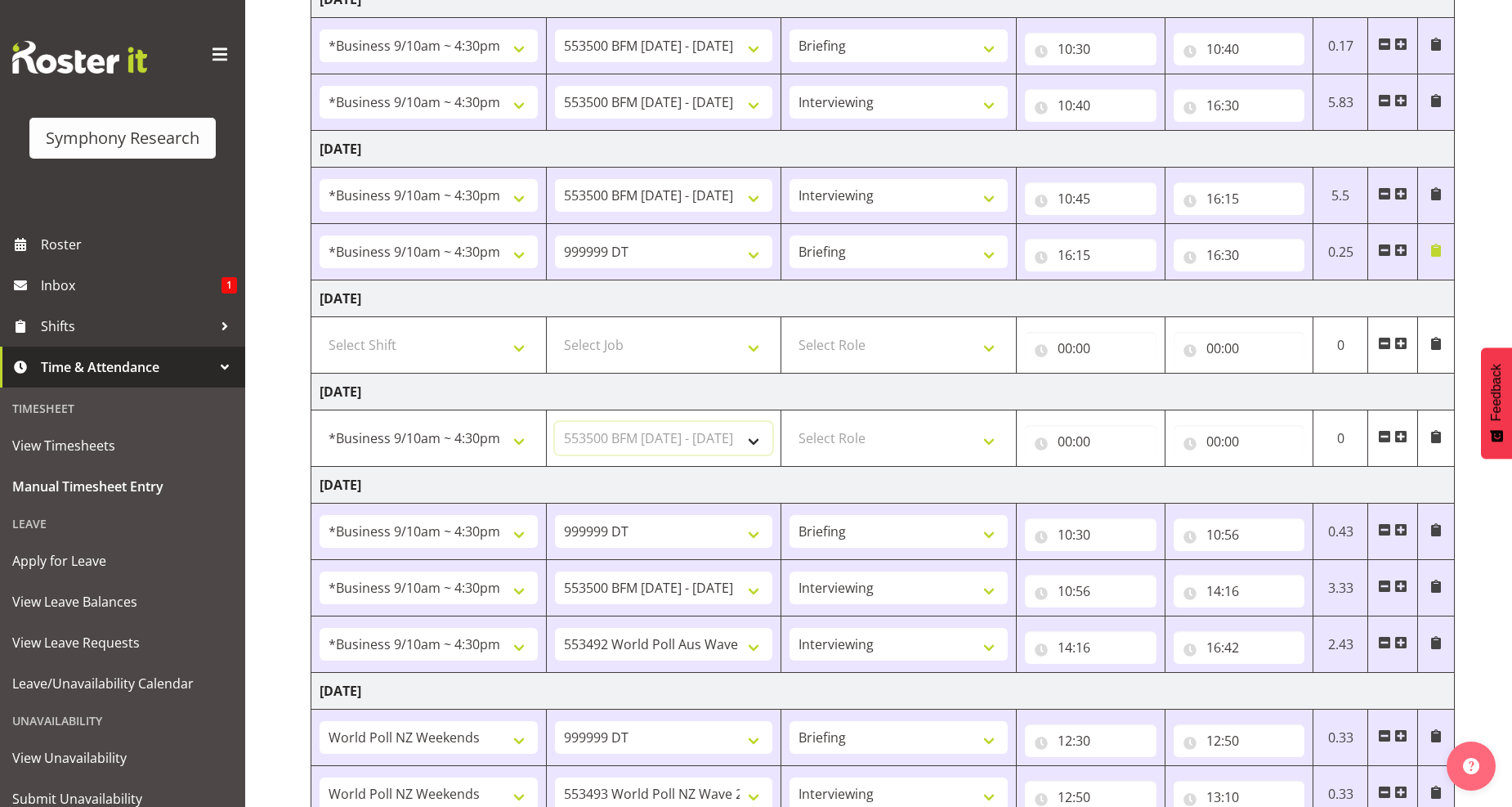
click at [555, 423] on select "Select Job 550060 IF Admin 553492 World Poll Aus Wave 2 Main 2025 553493 World …" at bounding box center [664, 438] width 218 height 33
click at [993, 444] on select "Select Role Briefing Interviewing" at bounding box center [898, 438] width 218 height 33
select select "47"
click at [790, 423] on select "Select Role Briefing Interviewing" at bounding box center [898, 438] width 218 height 33
click at [1077, 444] on input "00:00" at bounding box center [1091, 442] width 132 height 33
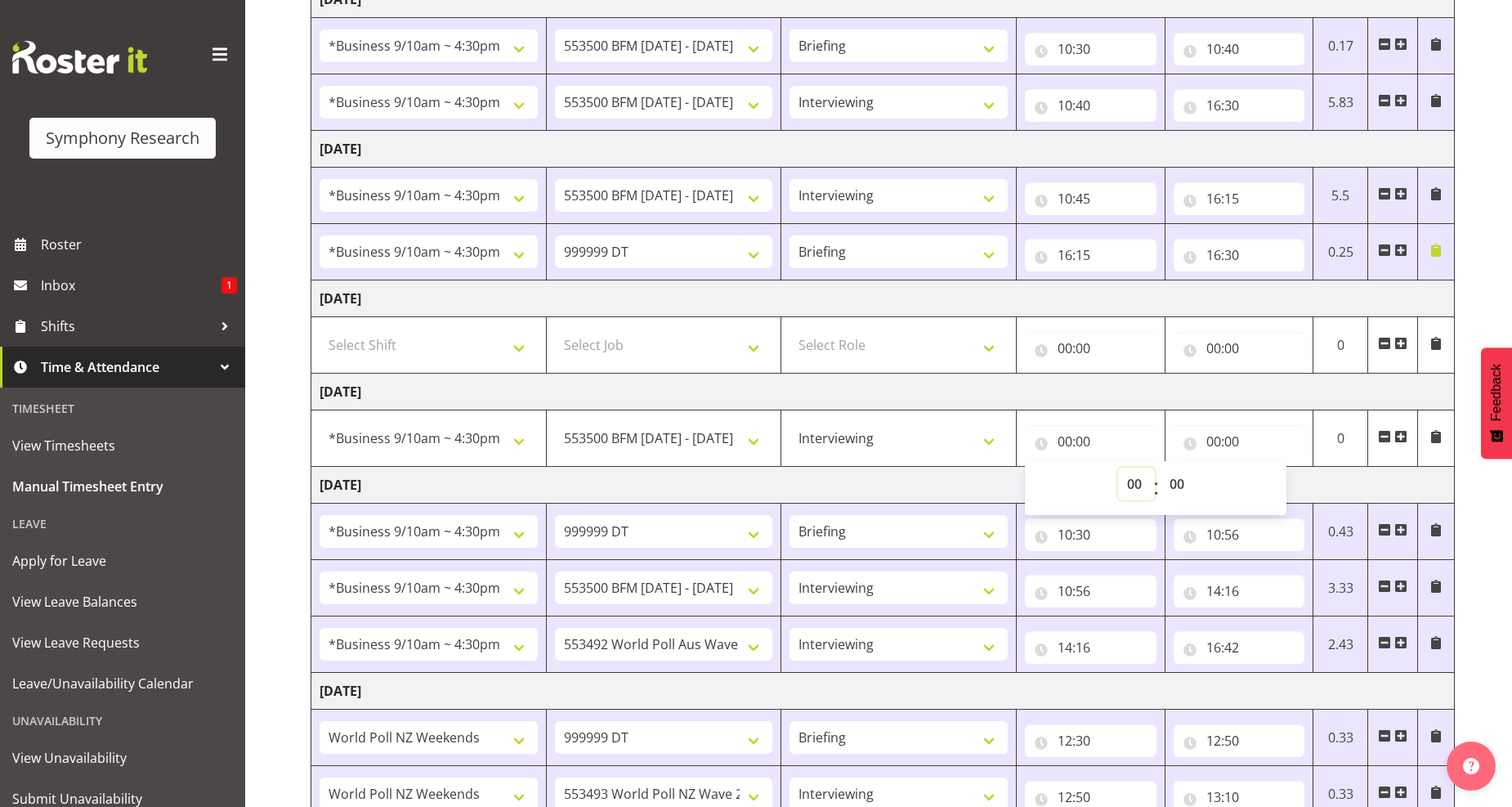
click at [1140, 482] on select "00 01 02 03 04 05 06 07 08 09 10 11 12 13 14 15 16 17 18 19 20 21 22 23" at bounding box center [1137, 484] width 37 height 33
select select "10"
click at [1118, 469] on select "00 01 02 03 04 05 06 07 08 09 10 11 12 13 14 15 16 17 18 19 20 21 22 23" at bounding box center [1137, 484] width 37 height 33
type input "10:00"
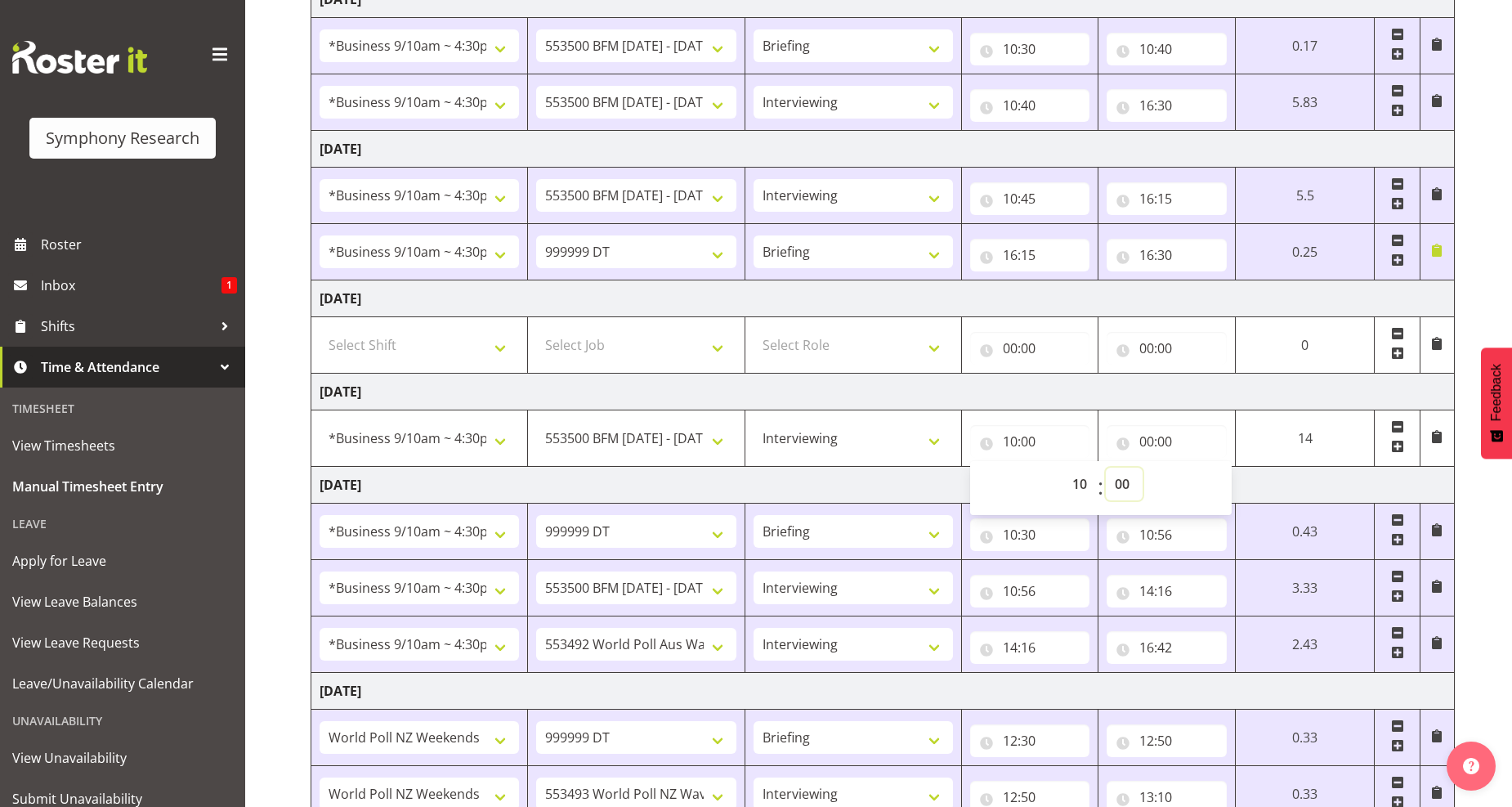
drag, startPoint x: 1117, startPoint y: 486, endPoint x: 1112, endPoint y: 476, distance: 11.2
click at [1117, 485] on select "00 01 02 03 04 05 06 07 08 09 10 11 12 13 14 15 16 17 18 19 20 21 22 23 24 25 2…" at bounding box center [1125, 484] width 37 height 33
click at [1121, 483] on select "00 01 02 03 04 05 06 07 08 09 10 11 12 13 14 15 16 17 18 19 20 21 22 23 24 25 2…" at bounding box center [1125, 484] width 37 height 33
click at [1118, 487] on select "00 01 02 03 04 05 06 07 08 09 10 11 12 13 14 15 16 17 18 19 20 21 22 23 24 25 2…" at bounding box center [1125, 484] width 37 height 33
select select "45"
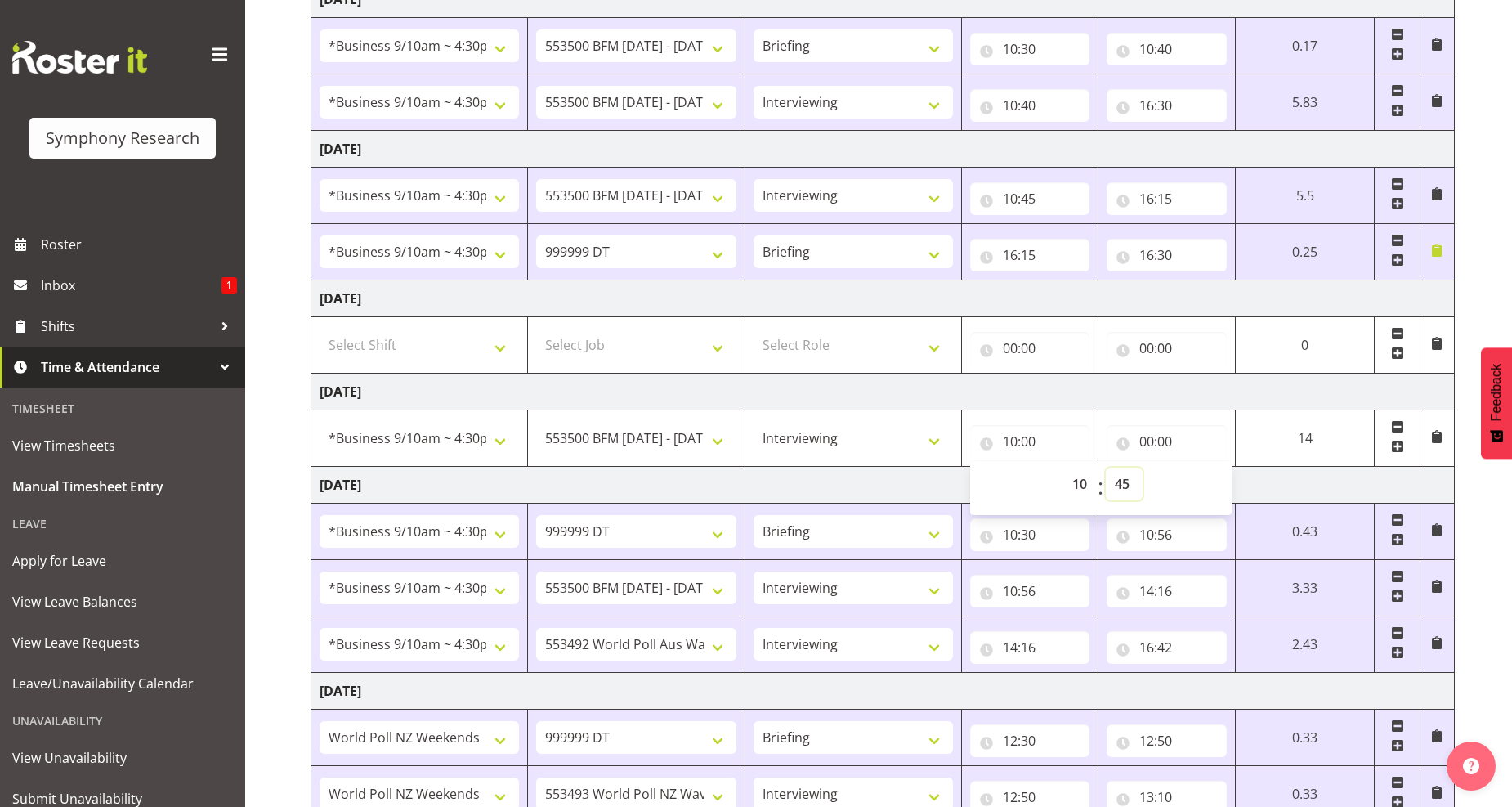
click at [1106, 469] on select "00 01 02 03 04 05 06 07 08 09 10 11 12 13 14 15 16 17 18 19 20 21 22 23 24 25 2…" at bounding box center [1125, 484] width 37 height 33
type input "10:45"
click at [1156, 442] on input "00:00" at bounding box center [1167, 442] width 120 height 33
drag, startPoint x: 1221, startPoint y: 487, endPoint x: 1208, endPoint y: 470, distance: 21.4
click at [1221, 487] on select "00 01 02 03 04 05 06 07 08 09 10 11 12 13 14 15 16 17 18 19 20 21 22 23" at bounding box center [1219, 484] width 37 height 33
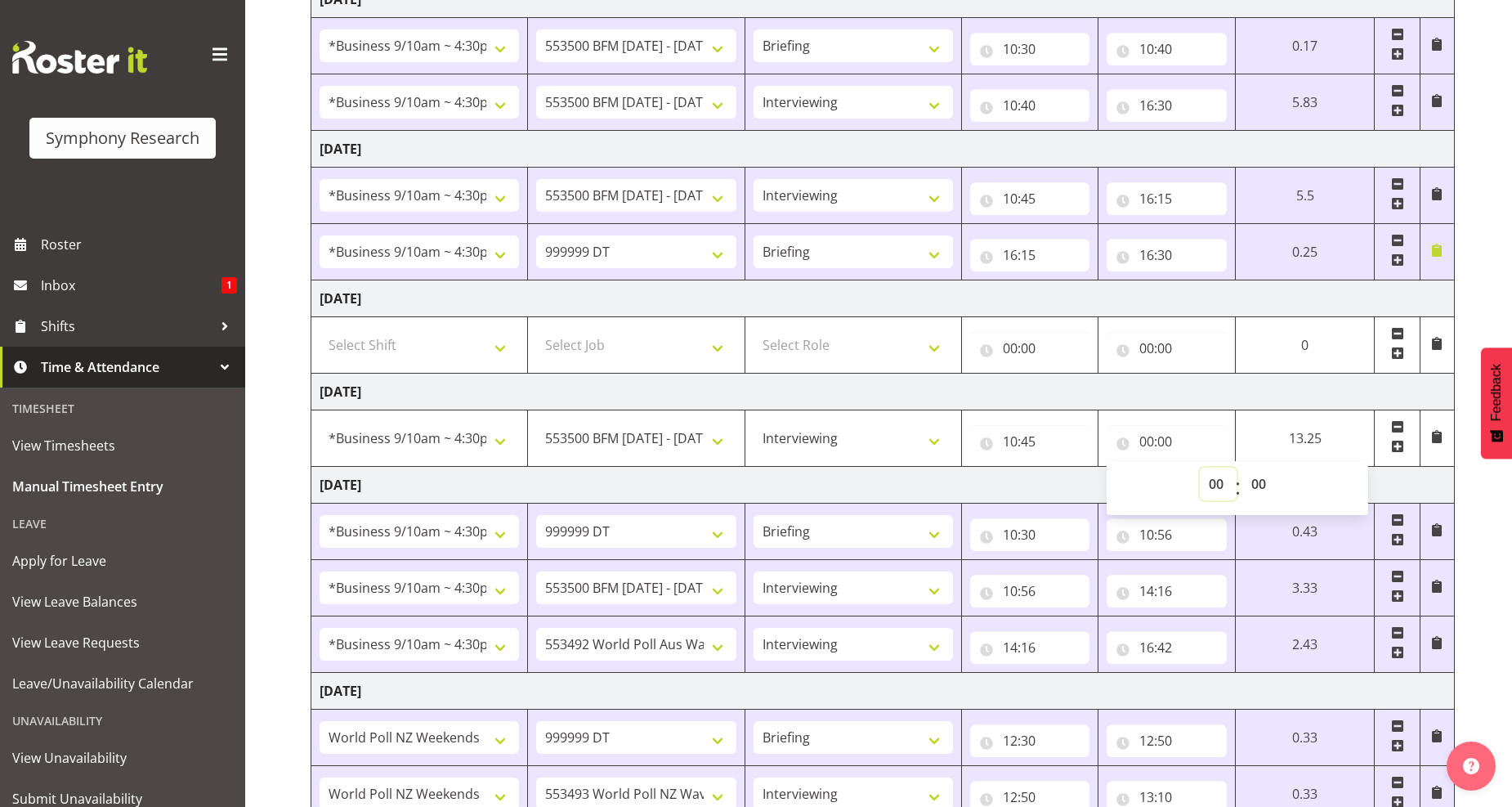
select select "16"
click at [1200, 469] on select "00 01 02 03 04 05 06 07 08 09 10 11 12 13 14 15 16 17 18 19 20 21 22 23" at bounding box center [1219, 484] width 37 height 33
type input "16:00"
click at [1248, 489] on select "00 01 02 03 04 05 06 07 08 09 10 11 12 13 14 15 16 17 18 19 20 21 22 23 24 25 2…" at bounding box center [1255, 484] width 37 height 33
select select "30"
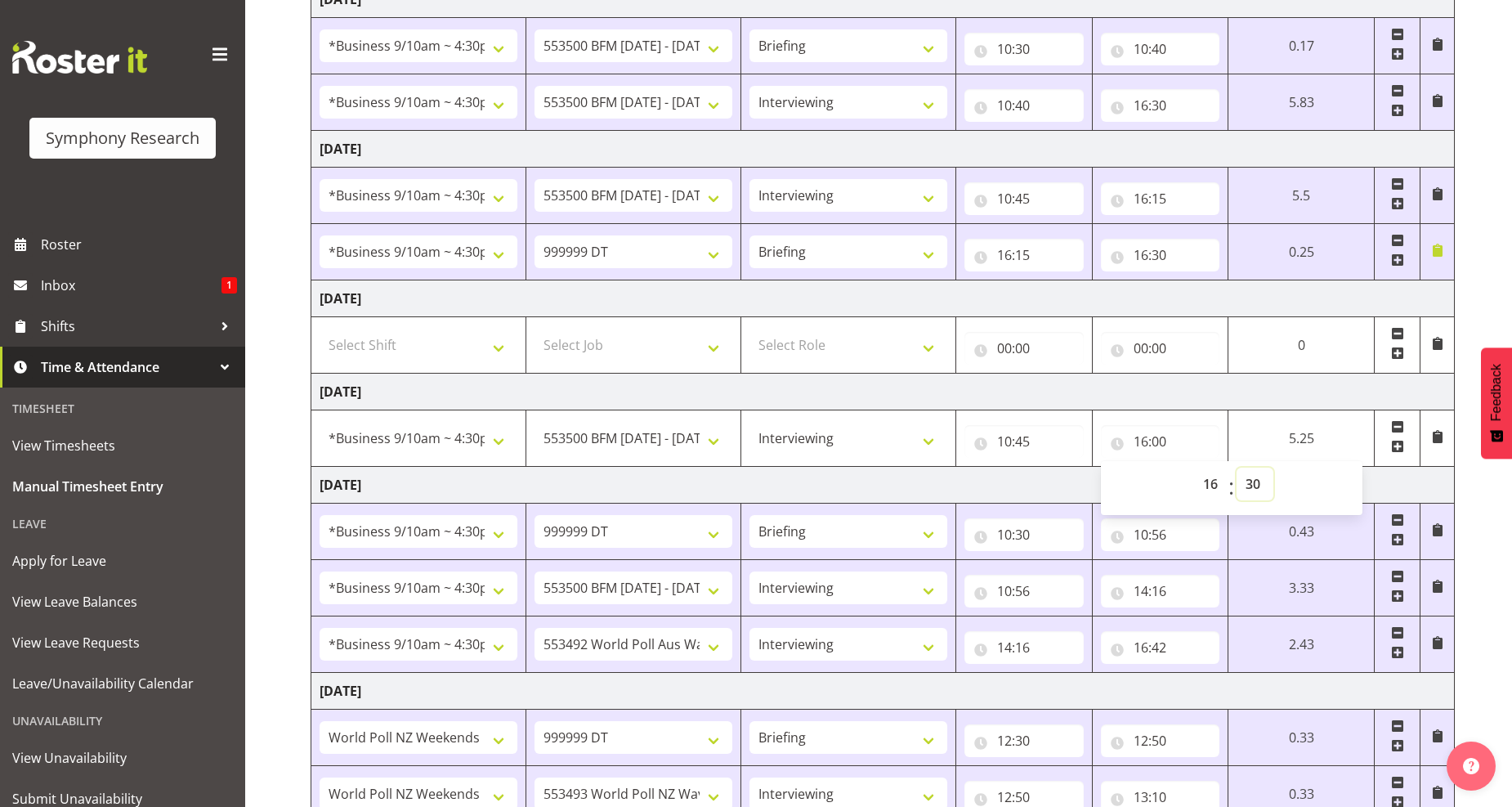
click at [1237, 469] on select "00 01 02 03 04 05 06 07 08 09 10 11 12 13 14 15 16 17 18 19 20 21 22 23 24 25 2…" at bounding box center [1255, 484] width 37 height 33
type input "16:30"
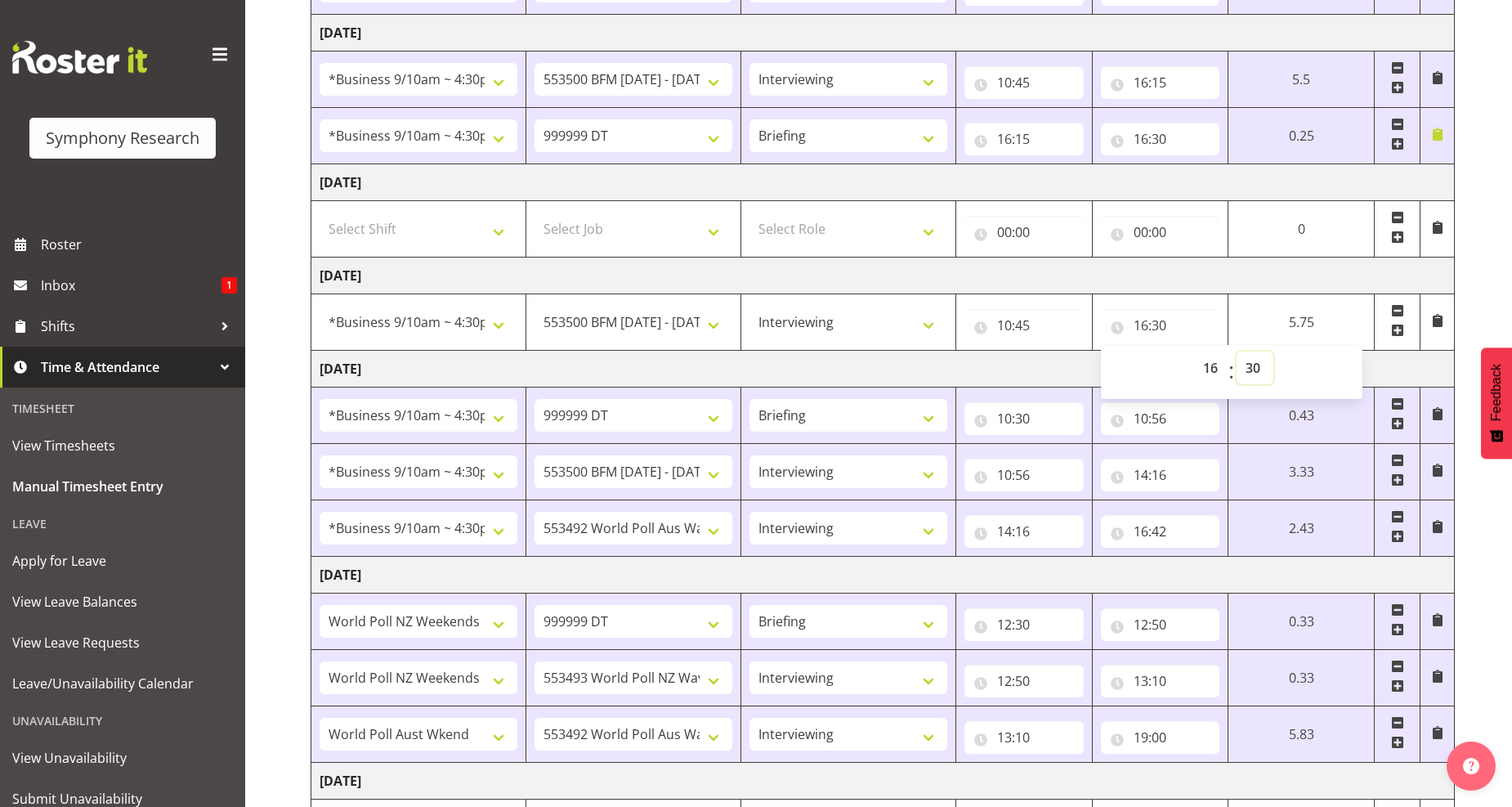
scroll to position [554, 0]
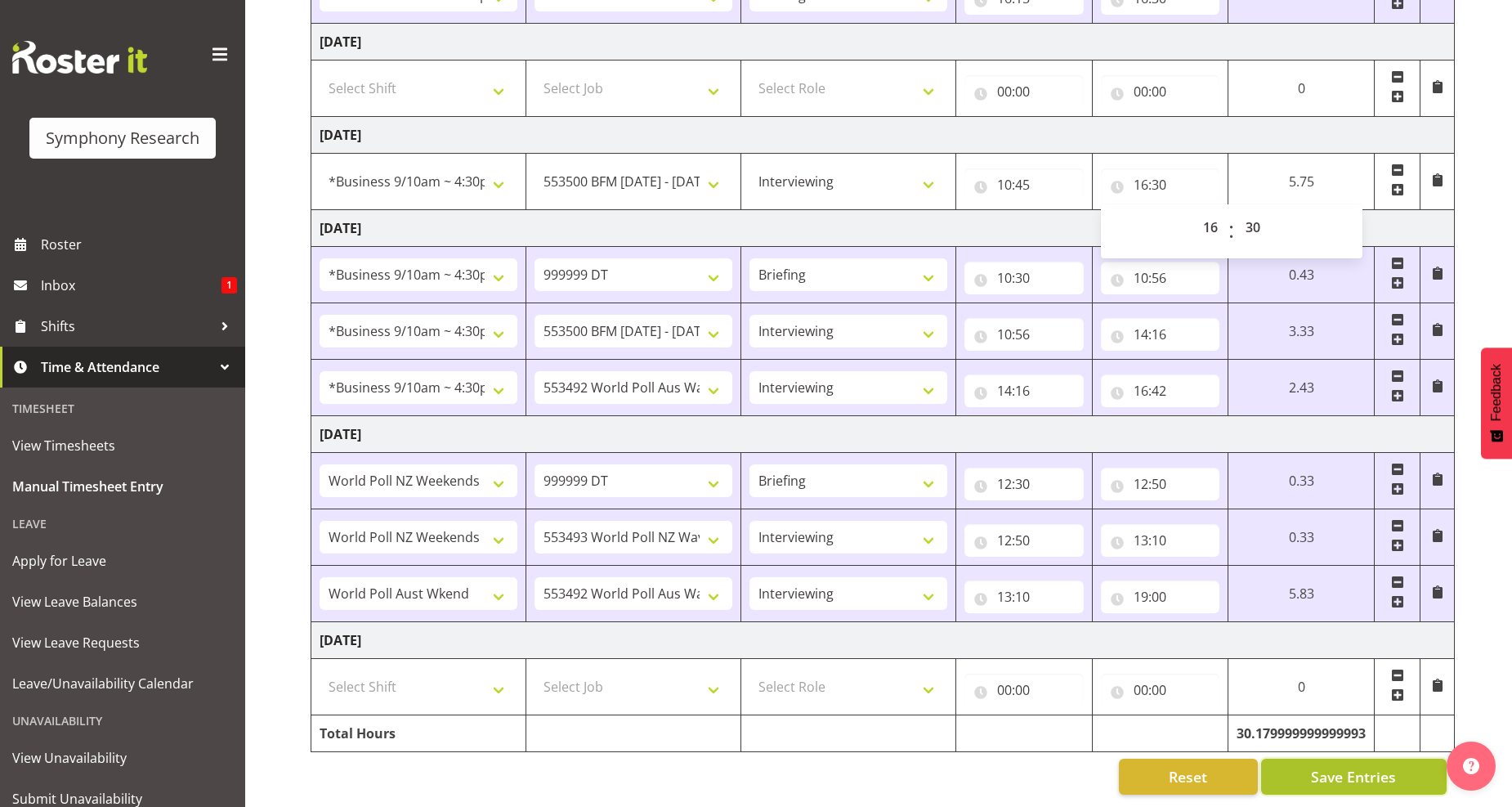
click at [1316, 770] on span "Save Entries" at bounding box center [1353, 777] width 85 height 22
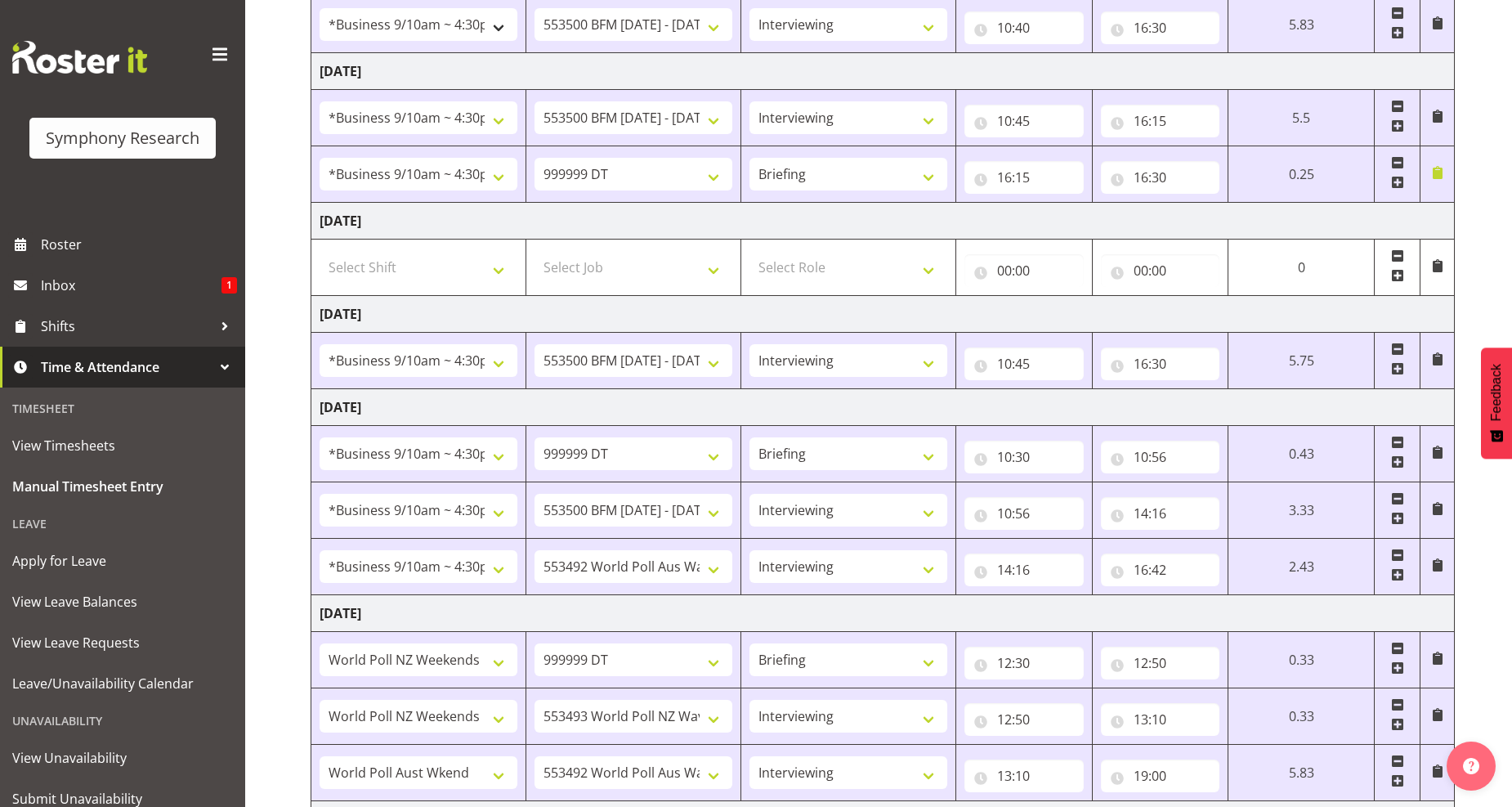
scroll to position [192, 0]
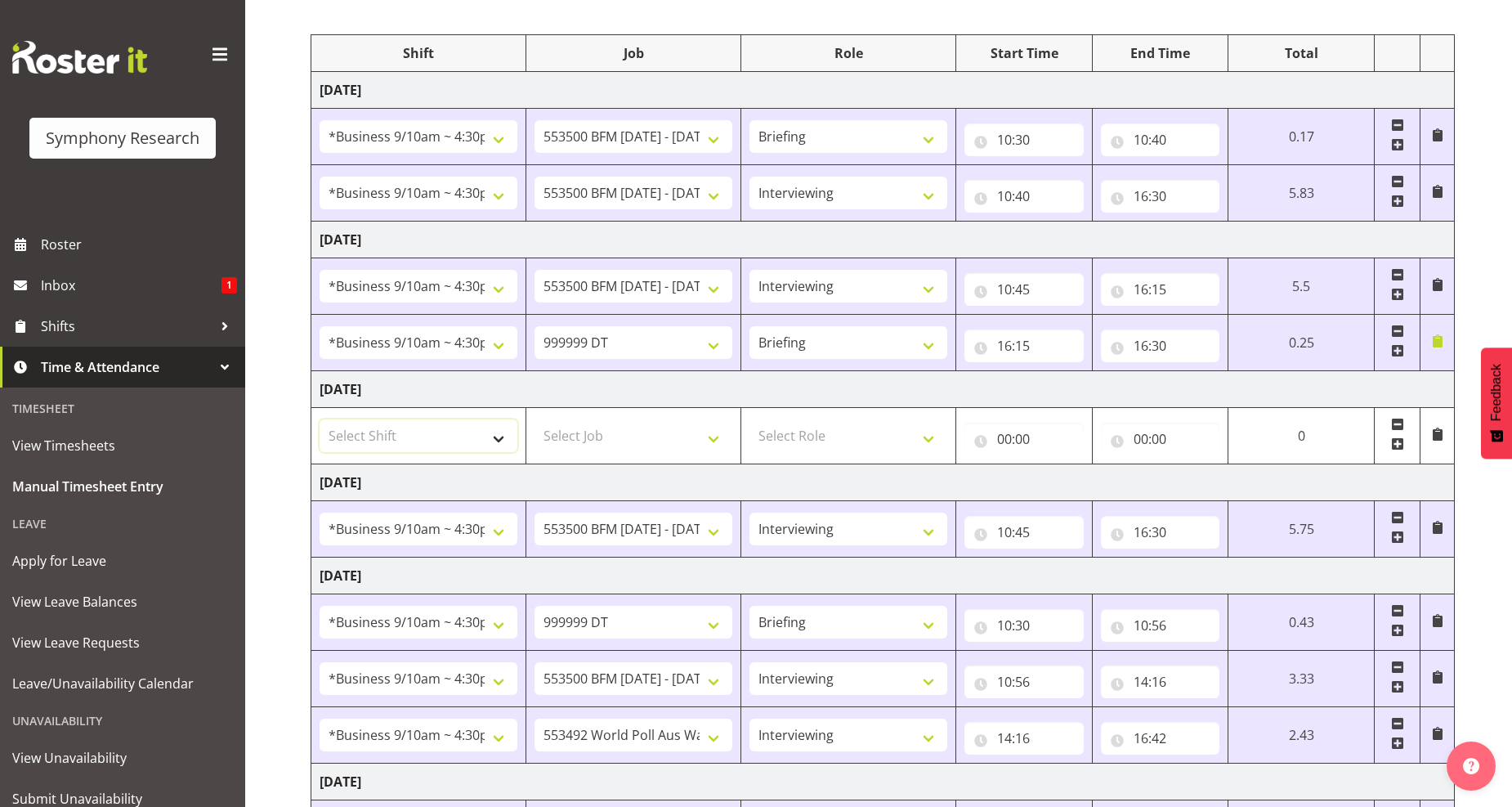
click at [496, 439] on select "Select Shift !!Weekend Residential (Roster IT Shift Label) *Business 9/10am ~ 4…" at bounding box center [418, 436] width 198 height 33
select select "26078"
click at [319, 420] on select "Select Shift !!Weekend Residential (Roster IT Shift Label) *Business 9/10am ~ 4…" at bounding box center [418, 436] width 198 height 33
click at [705, 442] on select "Select Job 550060 IF Admin 553492 World Poll Aus Wave 2 Main 2025 553493 World …" at bounding box center [633, 436] width 198 height 33
click at [708, 440] on select "Select Job 550060 IF Admin 553492 World Poll Aus Wave 2 Main 2025 553493 World …" at bounding box center [633, 436] width 198 height 33
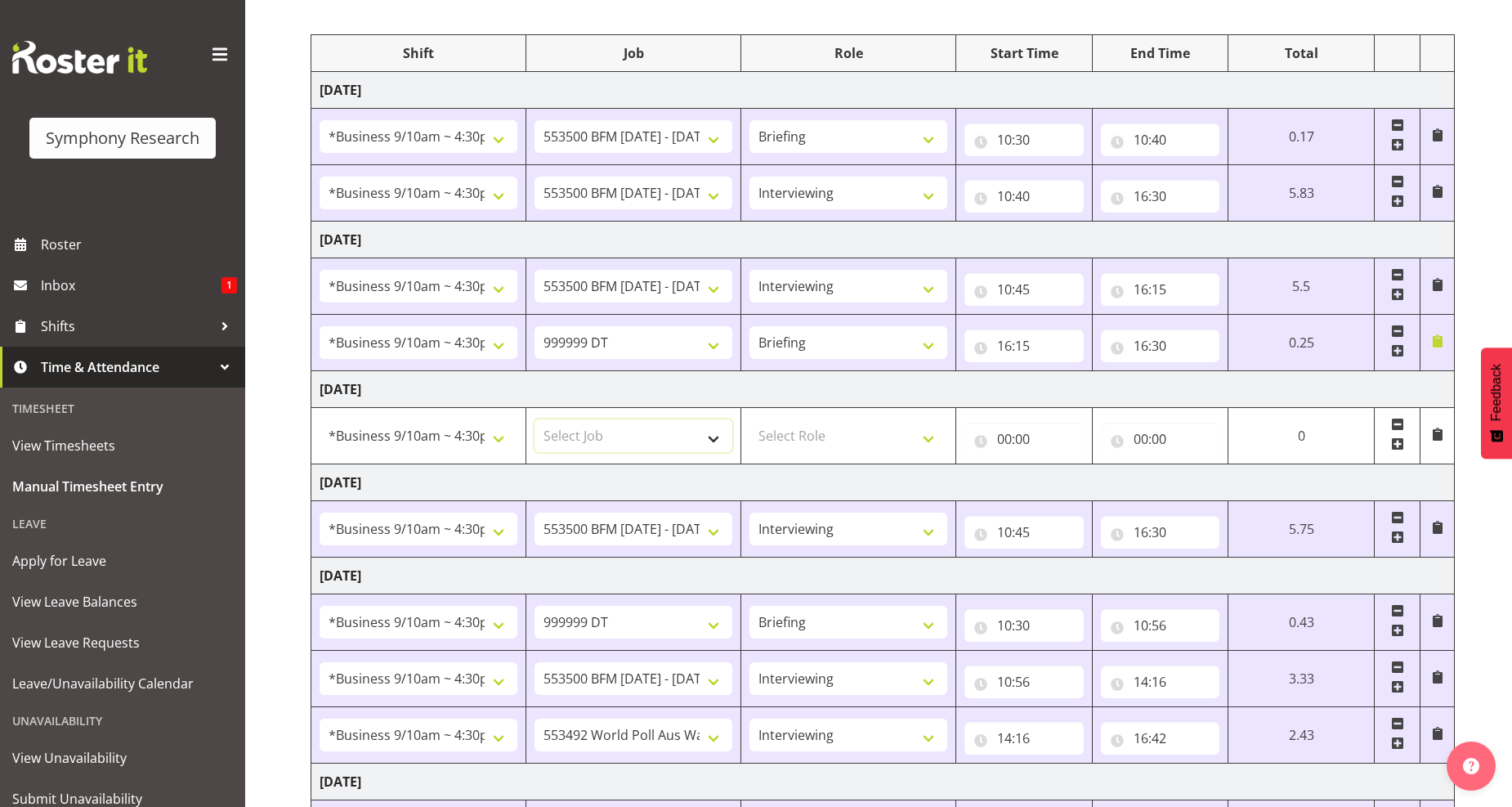
select select "10242"
click at [535, 420] on select "Select Job 550060 IF Admin 553492 World Poll Aus Wave 2 Main 2025 553493 World …" at bounding box center [633, 436] width 198 height 33
click at [926, 438] on select "Select Role Briefing Interviewing" at bounding box center [848, 436] width 198 height 33
select select "47"
click at [750, 420] on select "Select Role Briefing Interviewing" at bounding box center [848, 436] width 198 height 33
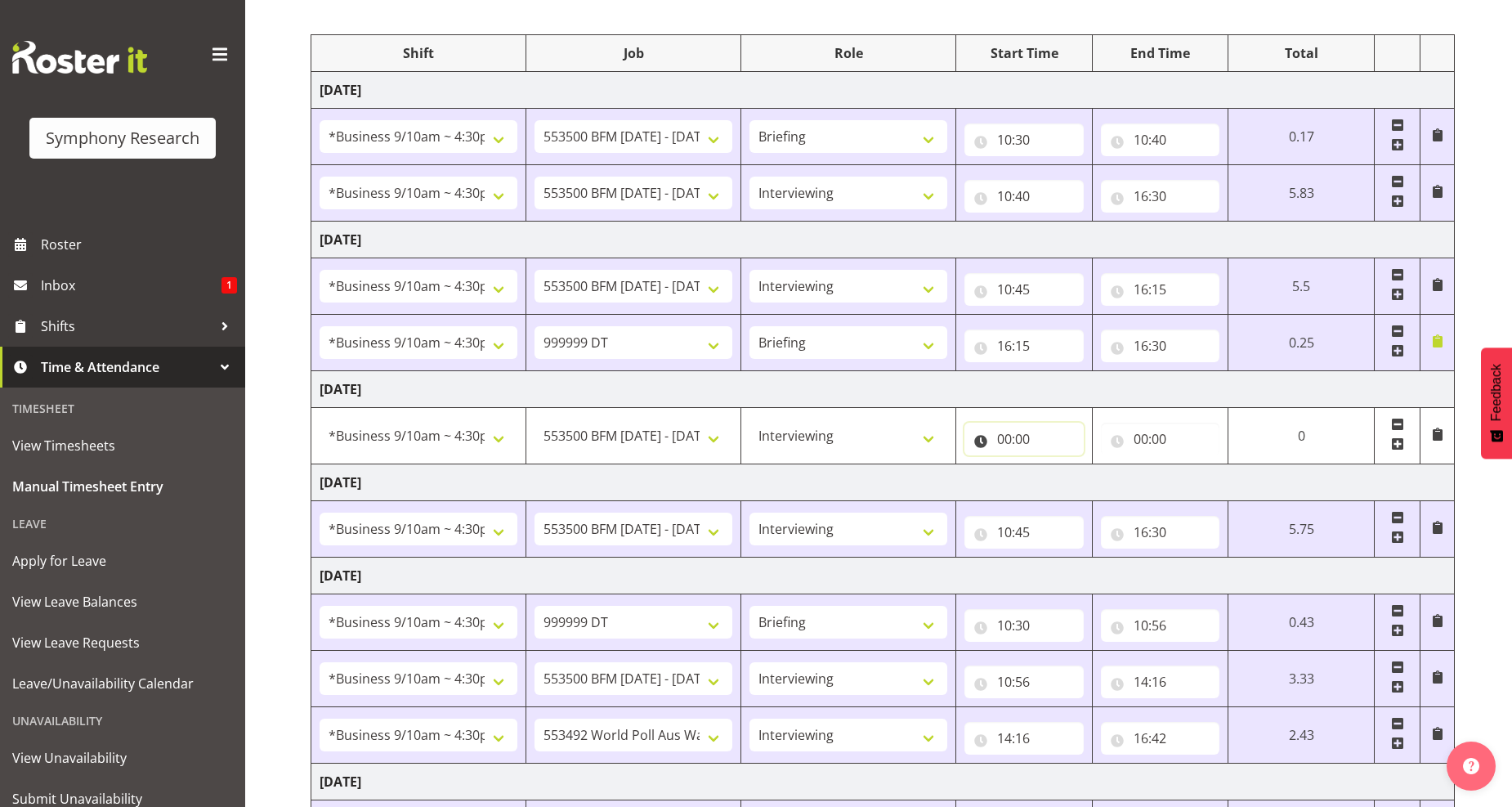
click at [1001, 443] on input "00:00" at bounding box center [1024, 439] width 119 height 33
drag, startPoint x: 1074, startPoint y: 485, endPoint x: 1068, endPoint y: 469, distance: 17.1
click at [1076, 483] on select "00 01 02 03 04 05 06 07 08 09 10 11 12 13 14 15 16 17 18 19 20 21 22 23" at bounding box center [1076, 482] width 37 height 33
select select "10"
click at [1062, 466] on select "00 01 02 03 04 05 06 07 08 09 10 11 12 13 14 15 16 17 18 19 20 21 22 23" at bounding box center [1076, 482] width 37 height 33
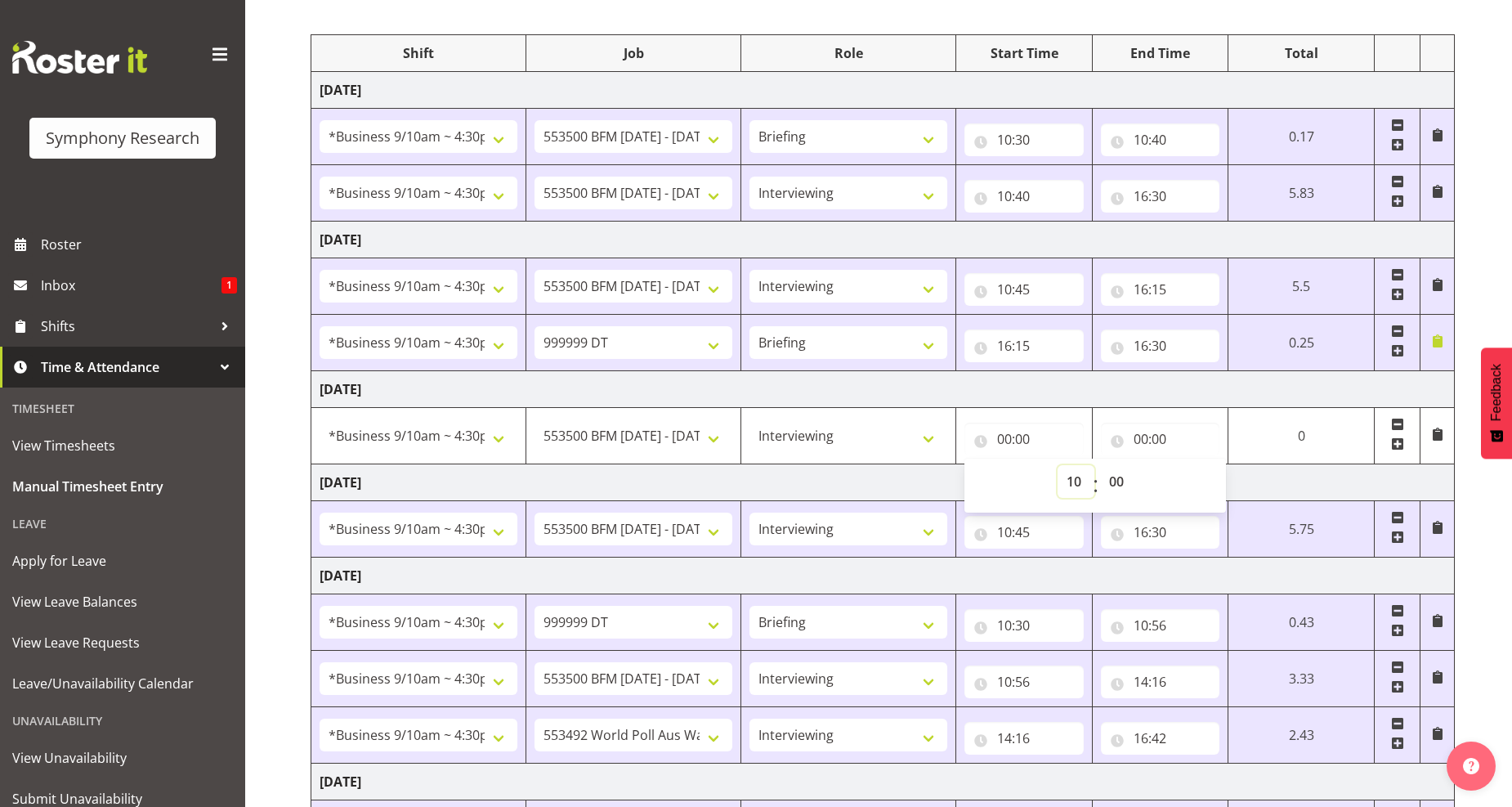
type input "10:00"
click at [1130, 489] on select "00 01 02 03 04 05 06 07 08 09 10 11 12 13 14 15 16 17 18 19 20 21 22 23 24 25 2…" at bounding box center [1125, 482] width 37 height 33
select select "30"
click at [1106, 466] on select "00 01 02 03 04 05 06 07 08 09 10 11 12 13 14 15 16 17 18 19 20 21 22 23 24 25 2…" at bounding box center [1125, 482] width 37 height 33
type input "10:30"
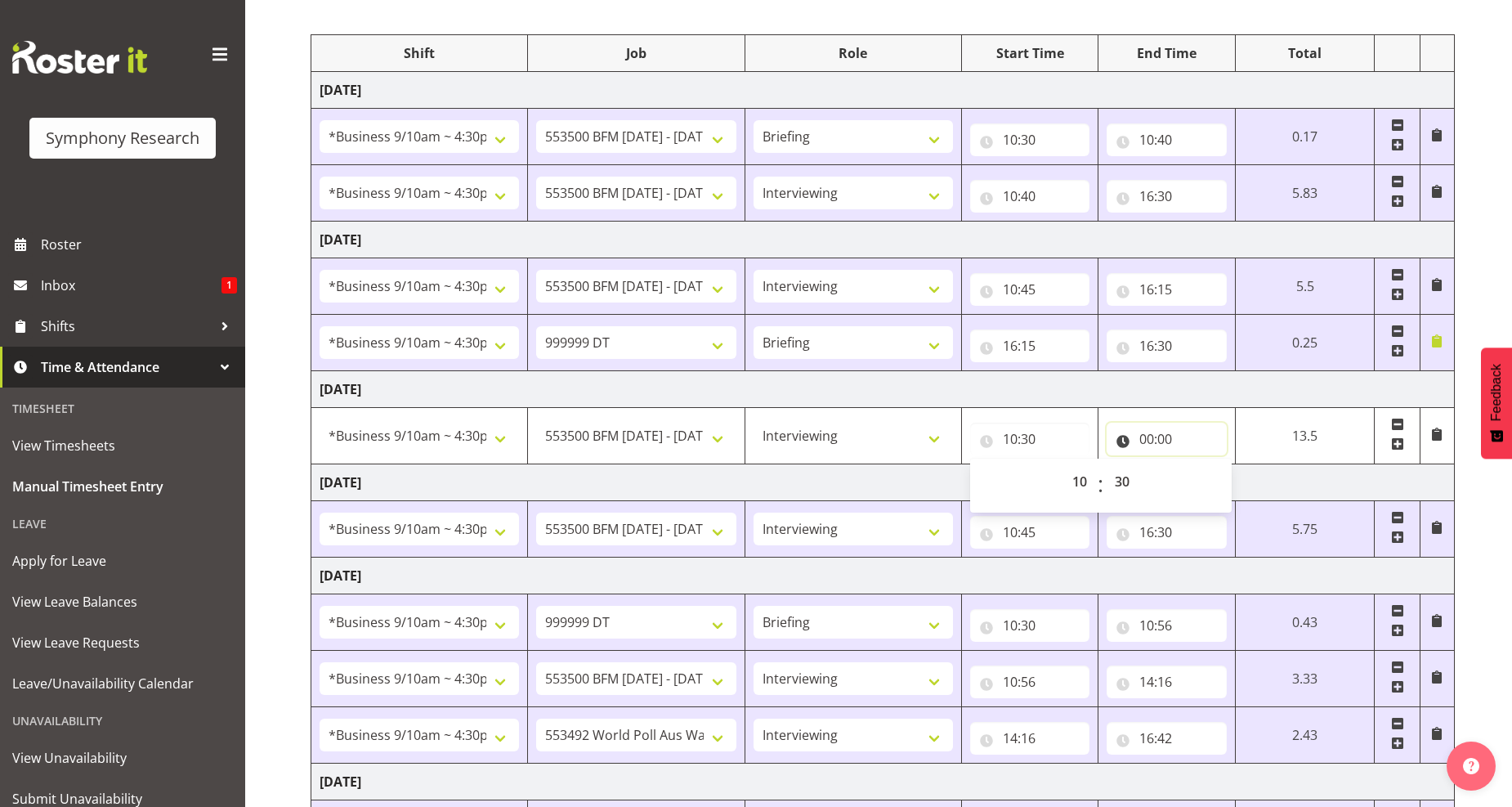
click at [1159, 438] on input "00:00" at bounding box center [1167, 439] width 120 height 33
drag, startPoint x: 1213, startPoint y: 480, endPoint x: 1211, endPoint y: 468, distance: 12.2
click at [1213, 480] on select "00 01 02 03 04 05 06 07 08 09 10 11 12 13 14 15 16 17 18 19 20 21 22 23" at bounding box center [1219, 482] width 37 height 33
select select "16"
click at [1200, 466] on select "00 01 02 03 04 05 06 07 08 09 10 11 12 13 14 15 16 17 18 19 20 21 22 23" at bounding box center [1219, 482] width 37 height 33
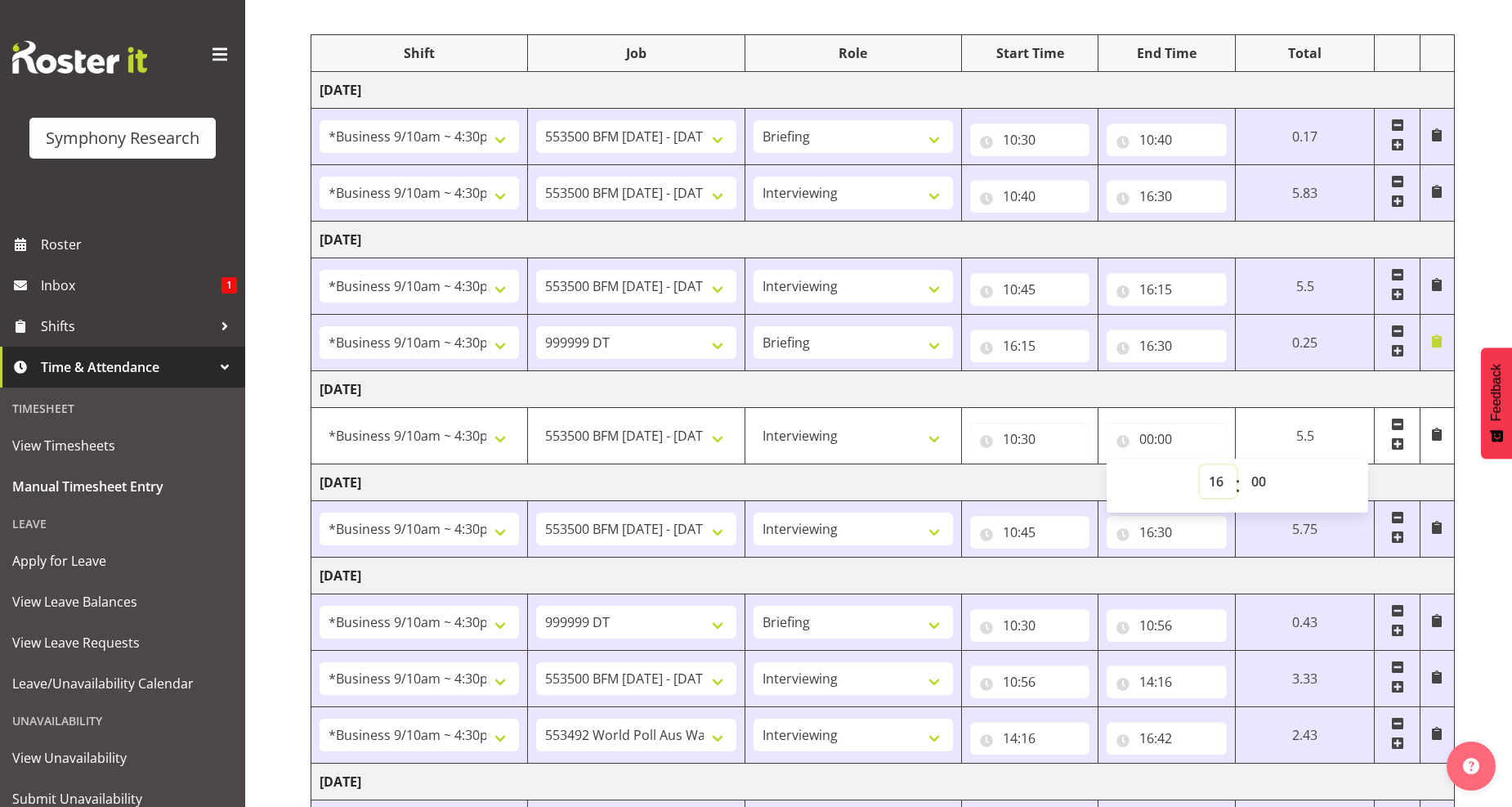
type input "16:00"
click at [1256, 481] on select "00 01 02 03 04 05 06 07 08 09 10 11 12 13 14 15 16 17 18 19 20 21 22 23 24 25 2…" at bounding box center [1261, 482] width 37 height 33
select select "30"
click at [1243, 466] on select "00 01 02 03 04 05 06 07 08 09 10 11 12 13 14 15 16 17 18 19 20 21 22 23 24 25 2…" at bounding box center [1261, 482] width 37 height 33
type input "16:30"
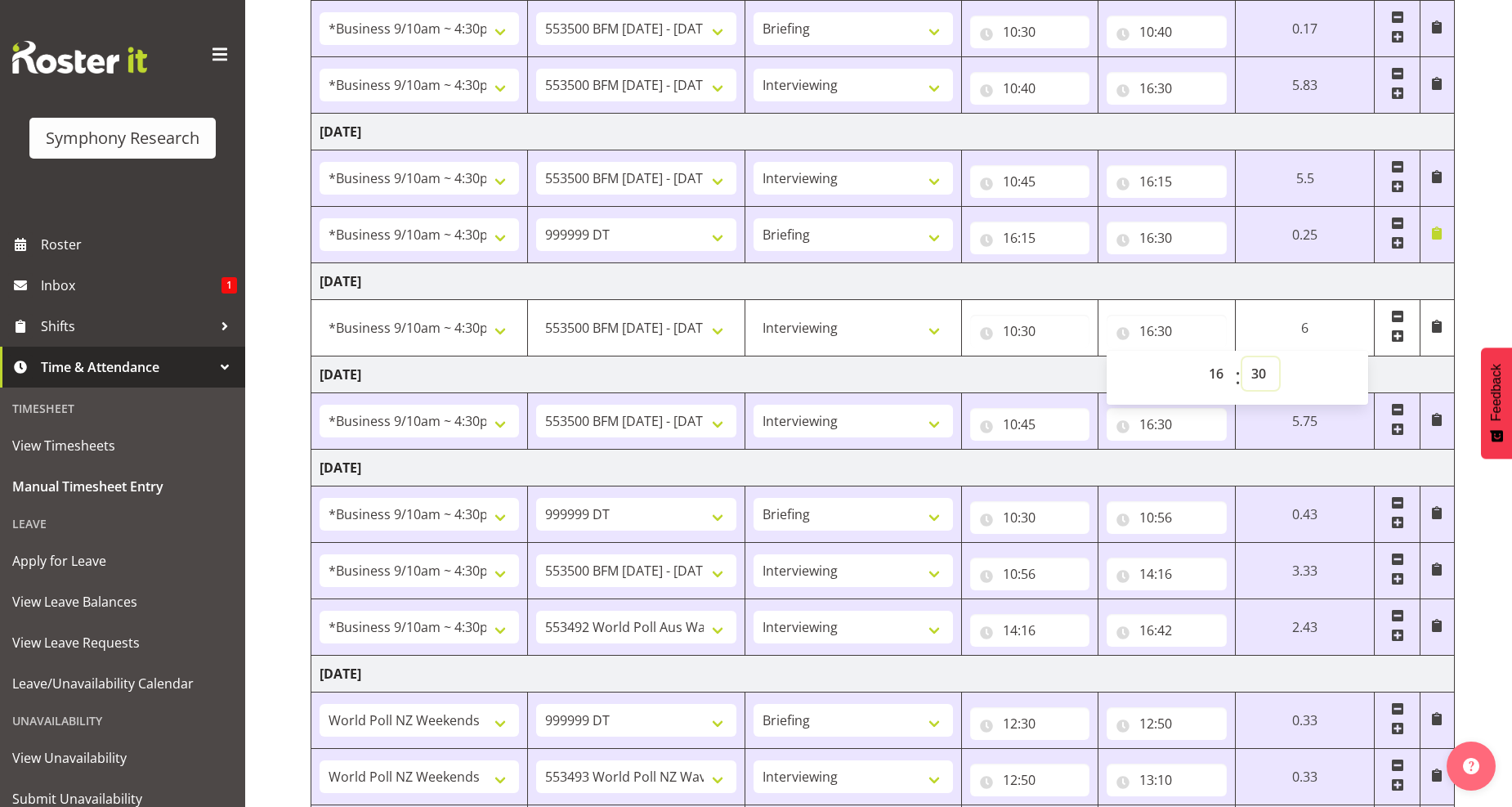
scroll to position [554, 0]
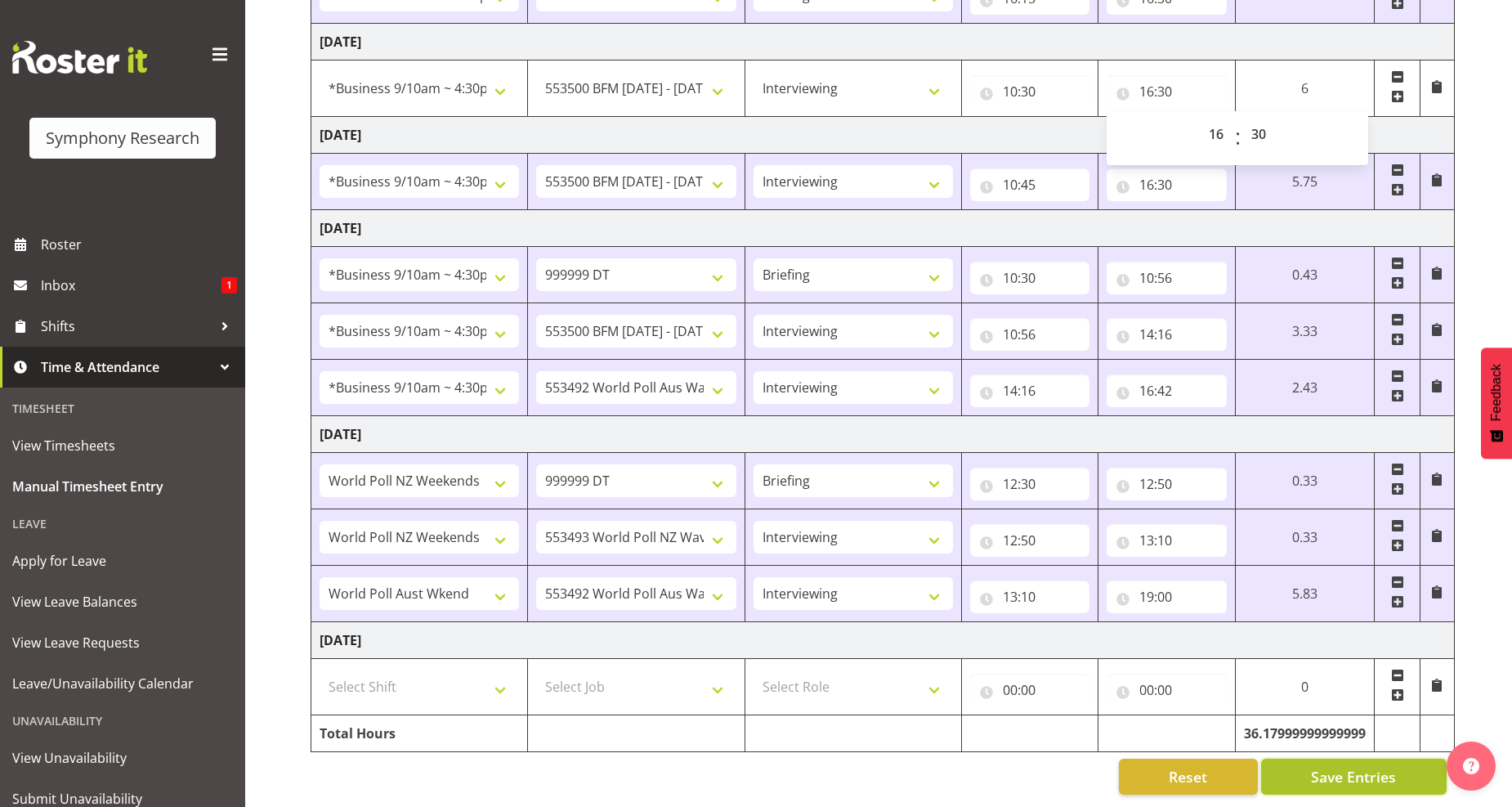
click at [1330, 766] on span "Save Entries" at bounding box center [1353, 777] width 85 height 22
